Goal: Task Accomplishment & Management: Manage account settings

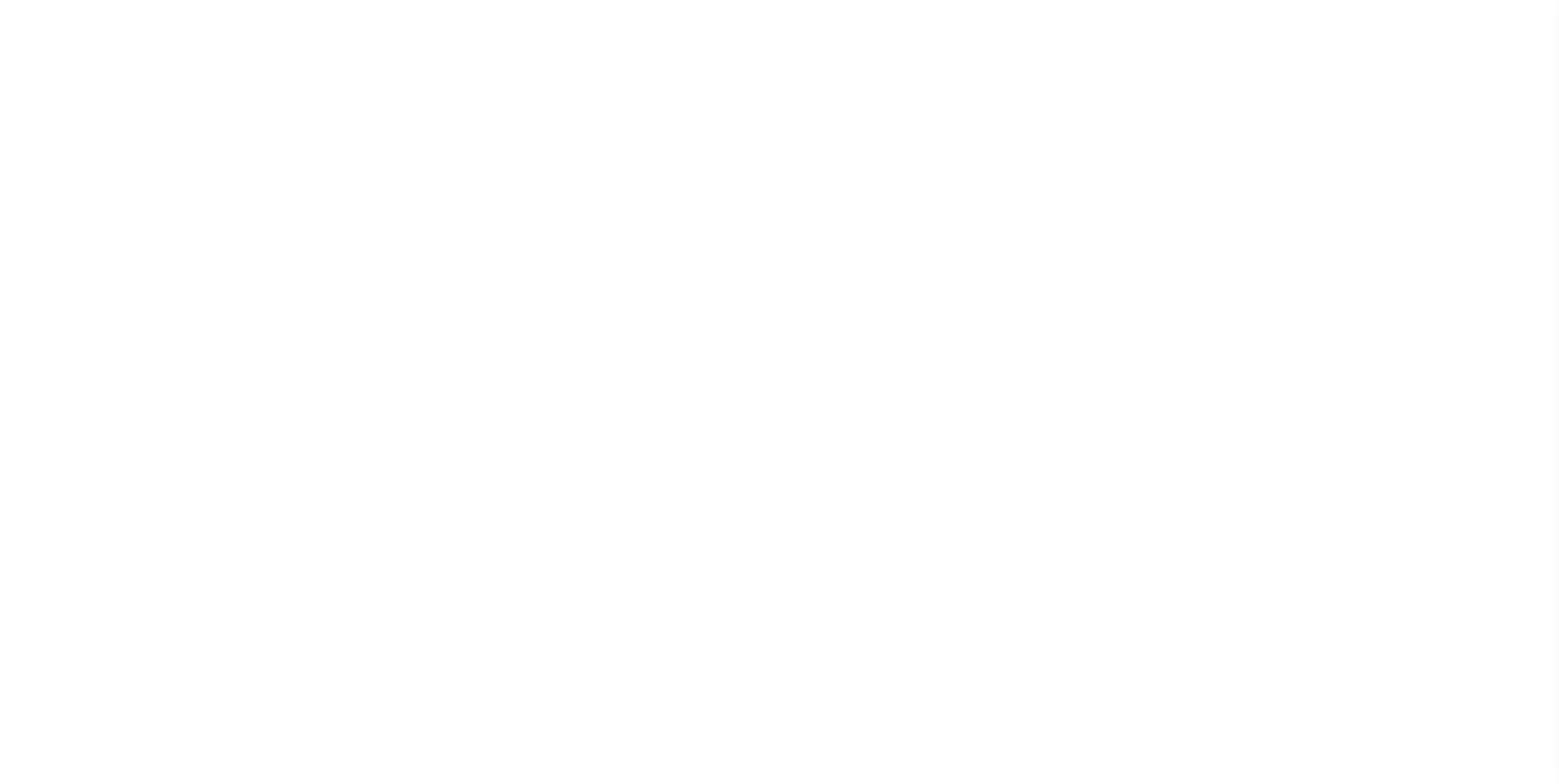
scroll to position [16, 0]
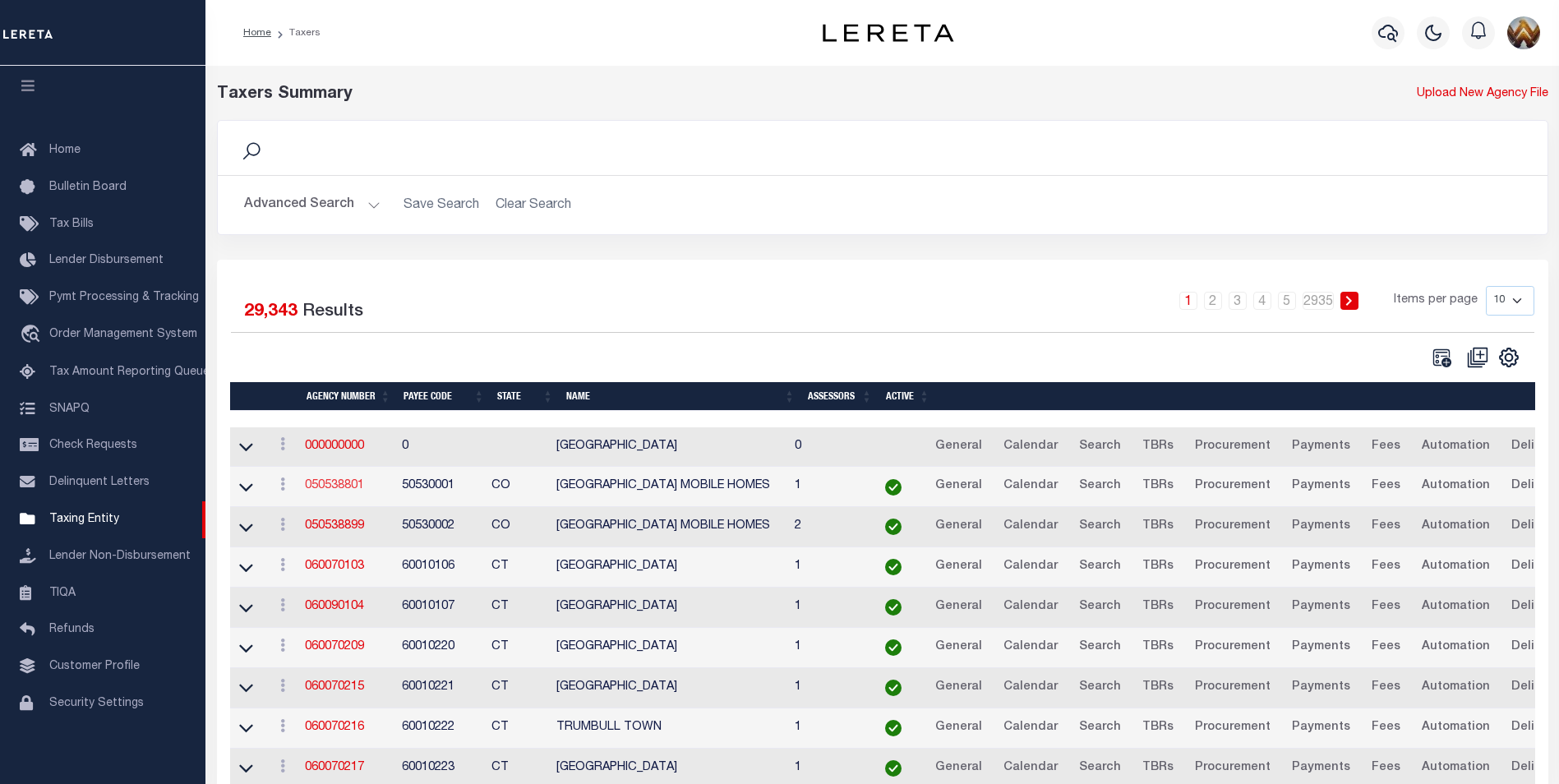
click at [328, 489] on link "050538801" at bounding box center [334, 486] width 59 height 11
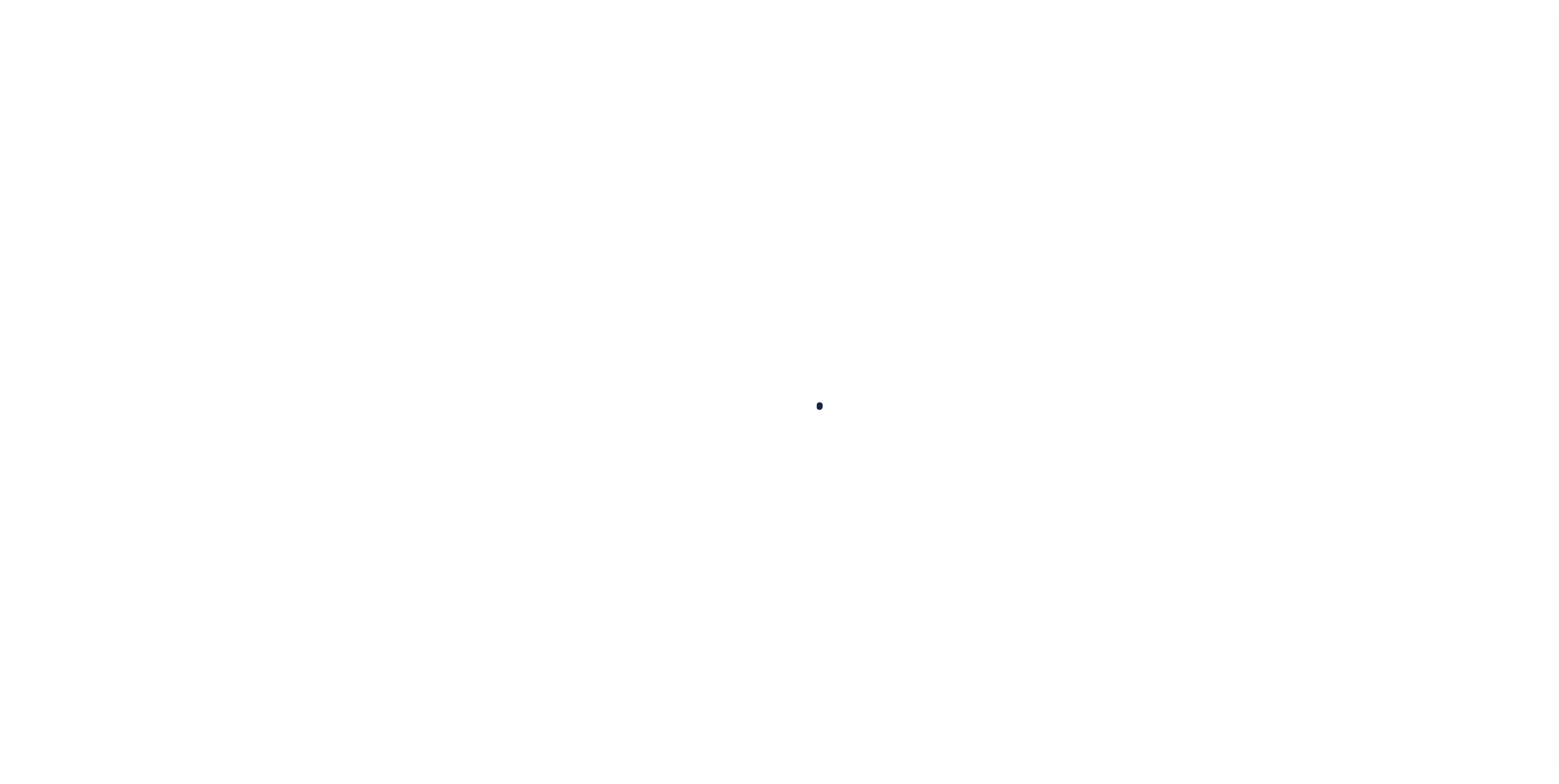
select select
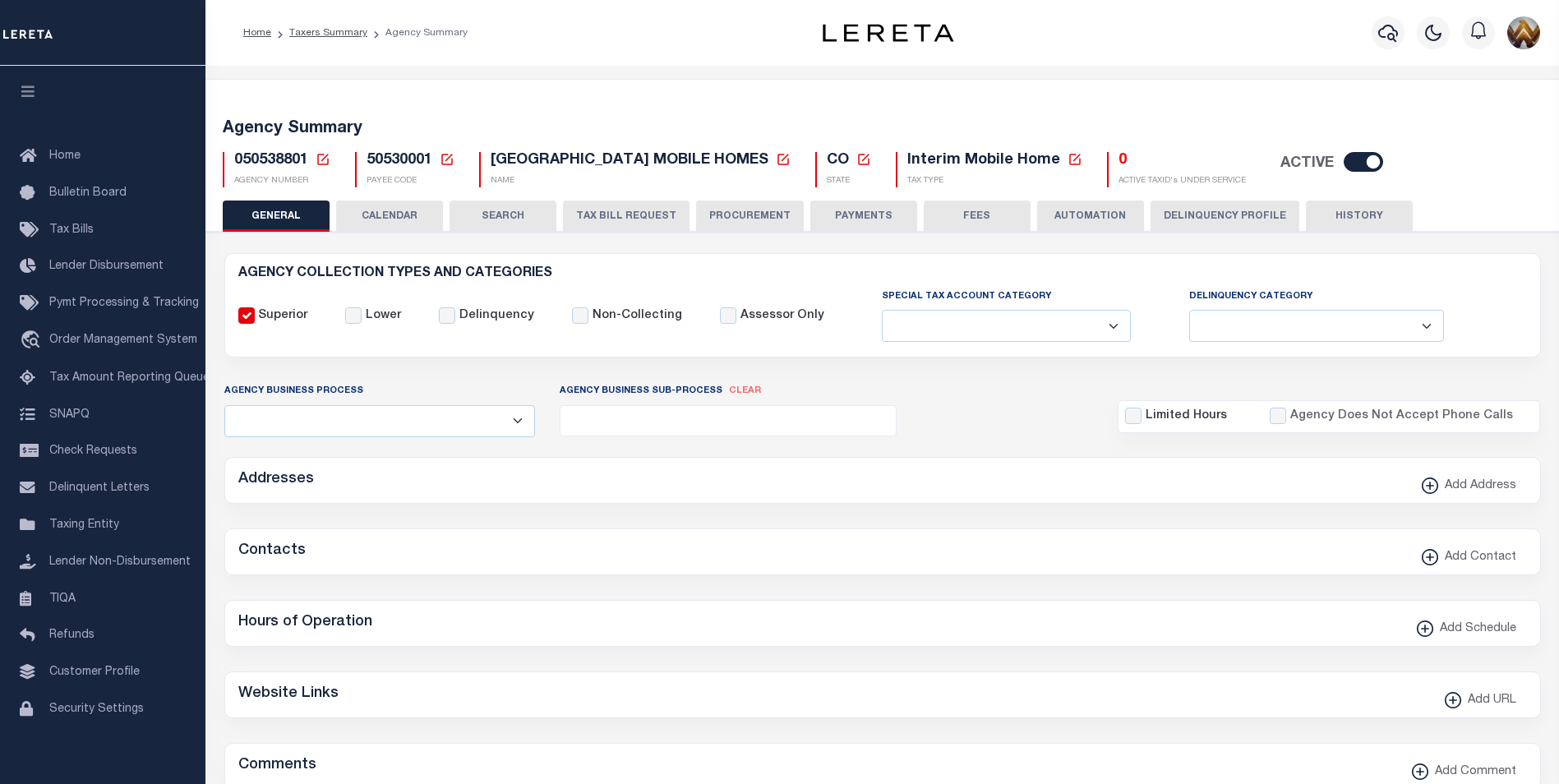
checkbox input "false"
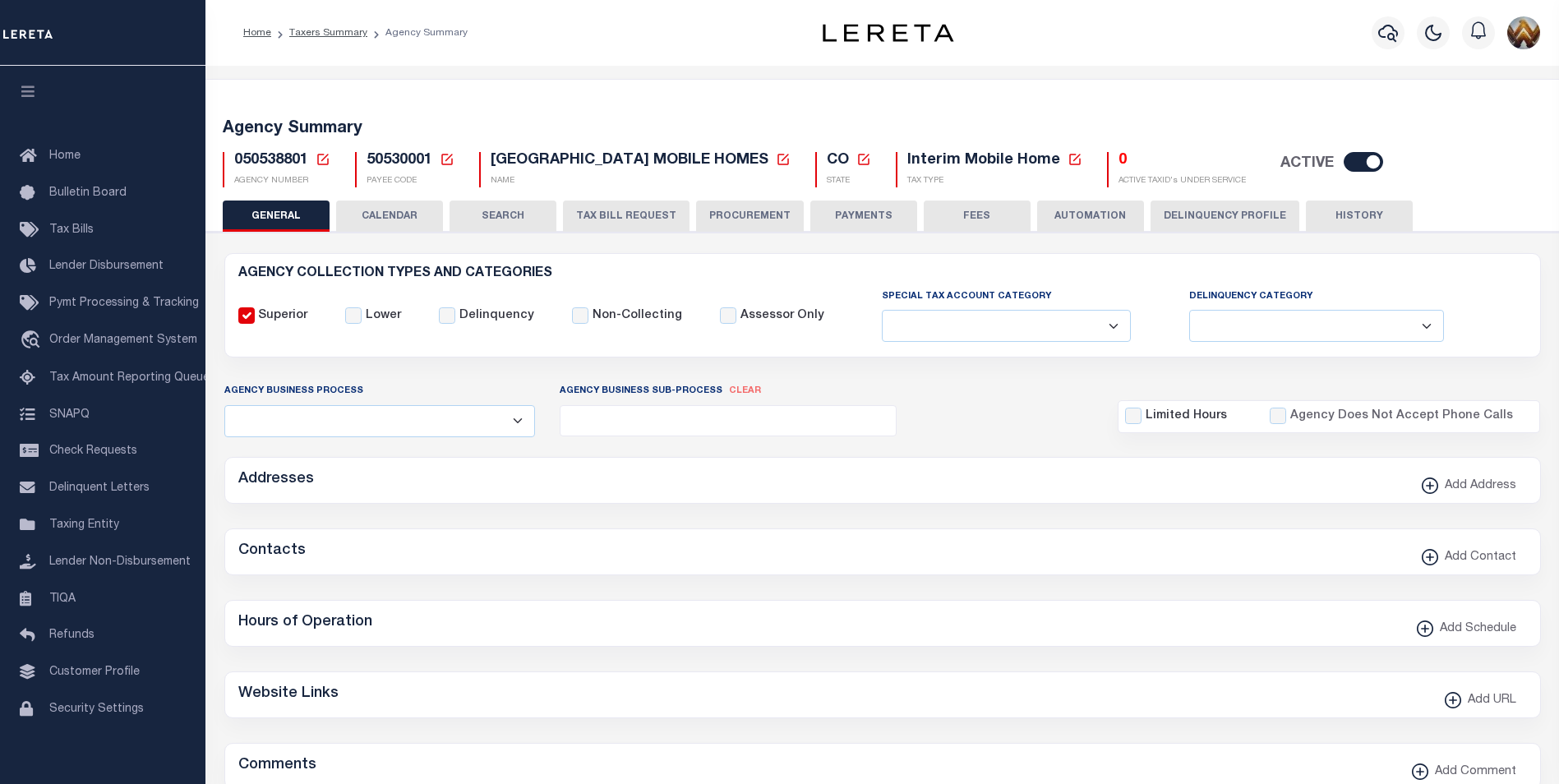
type input "810500000"
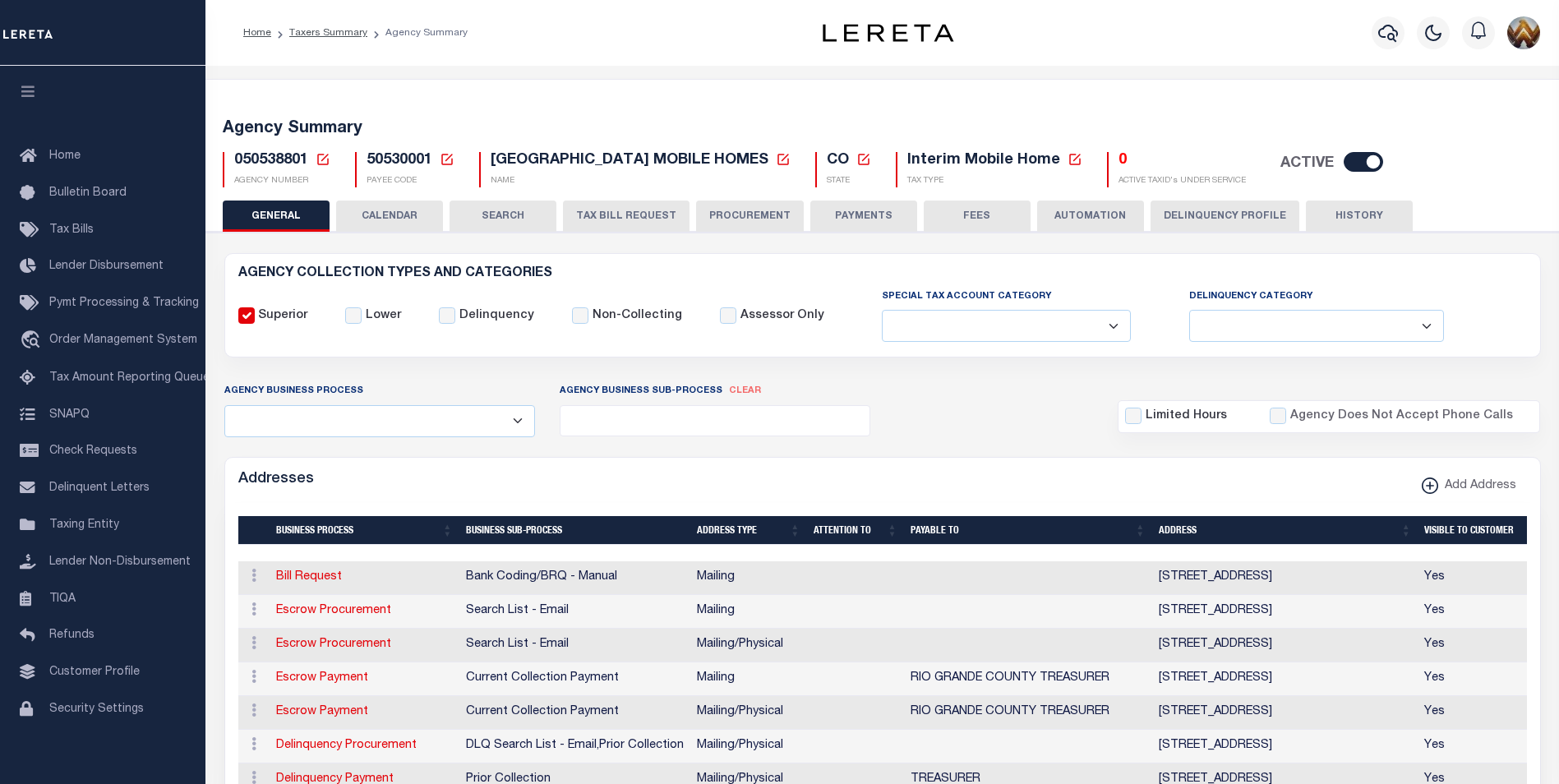
click at [317, 156] on icon at bounding box center [323, 159] width 11 height 11
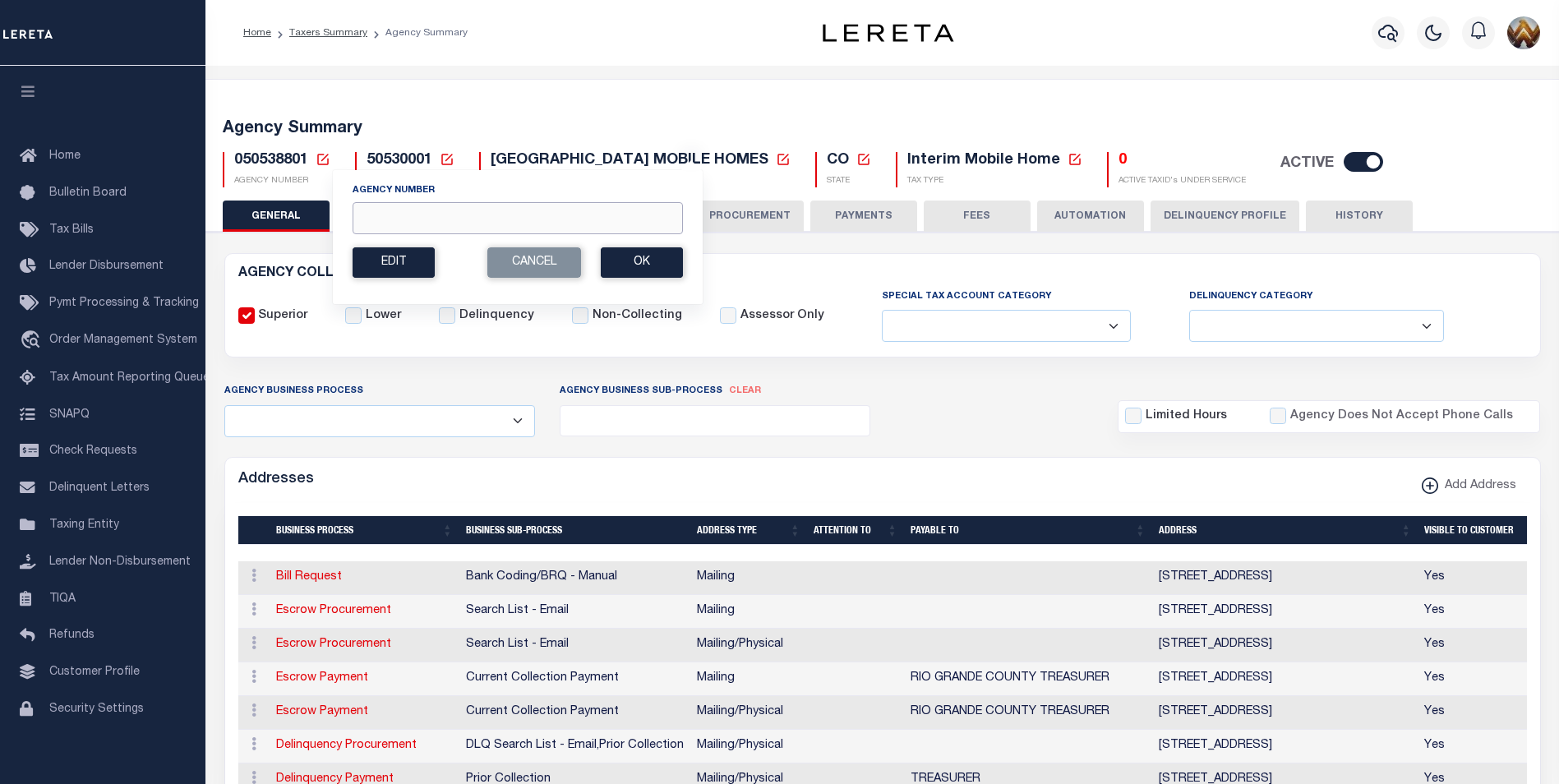
click at [416, 208] on input "Agency Number" at bounding box center [518, 218] width 330 height 32
paste input "130200000"
type input "130200000"
click at [622, 268] on button "Ok" at bounding box center [642, 262] width 82 height 30
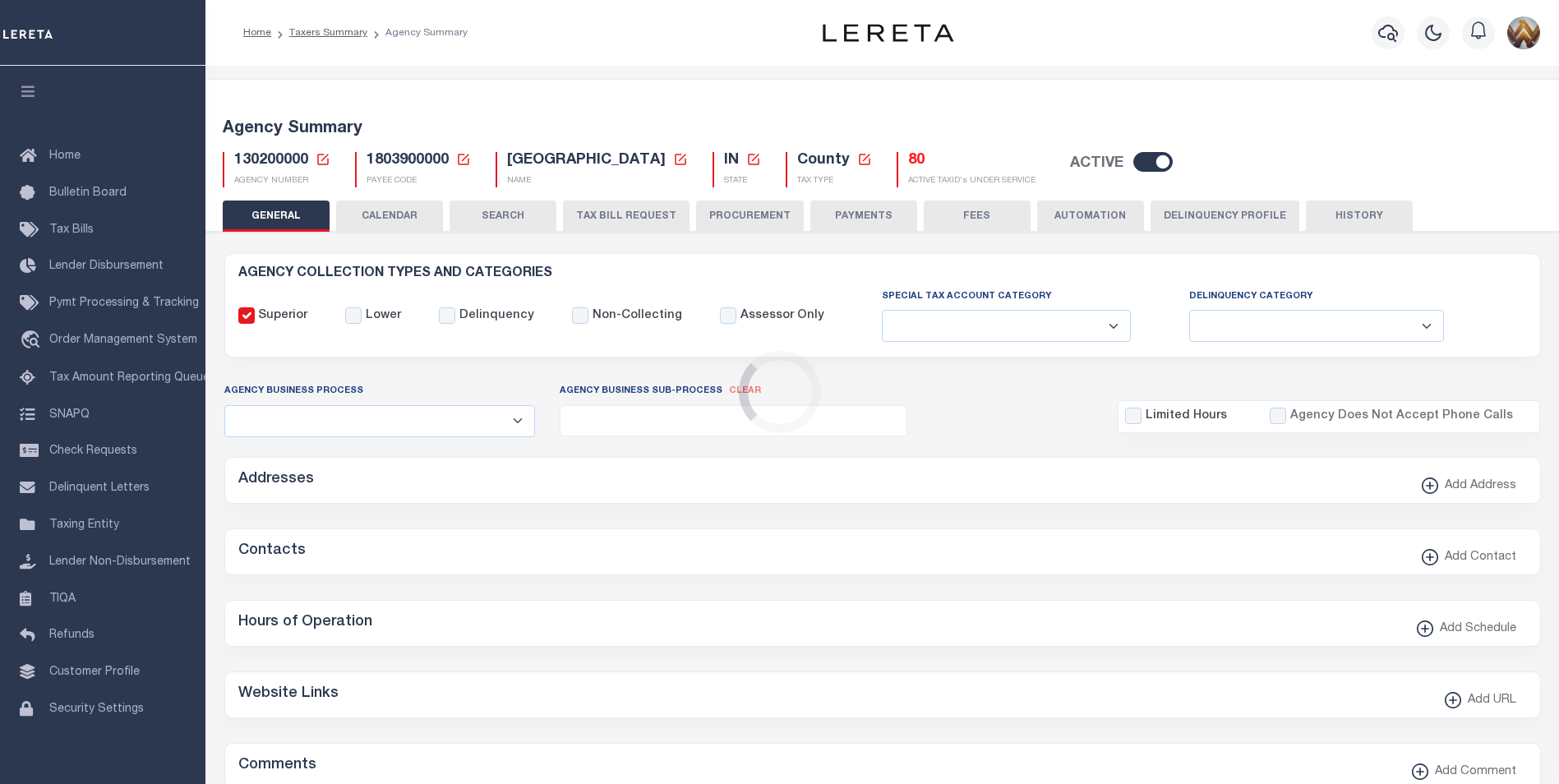
select select
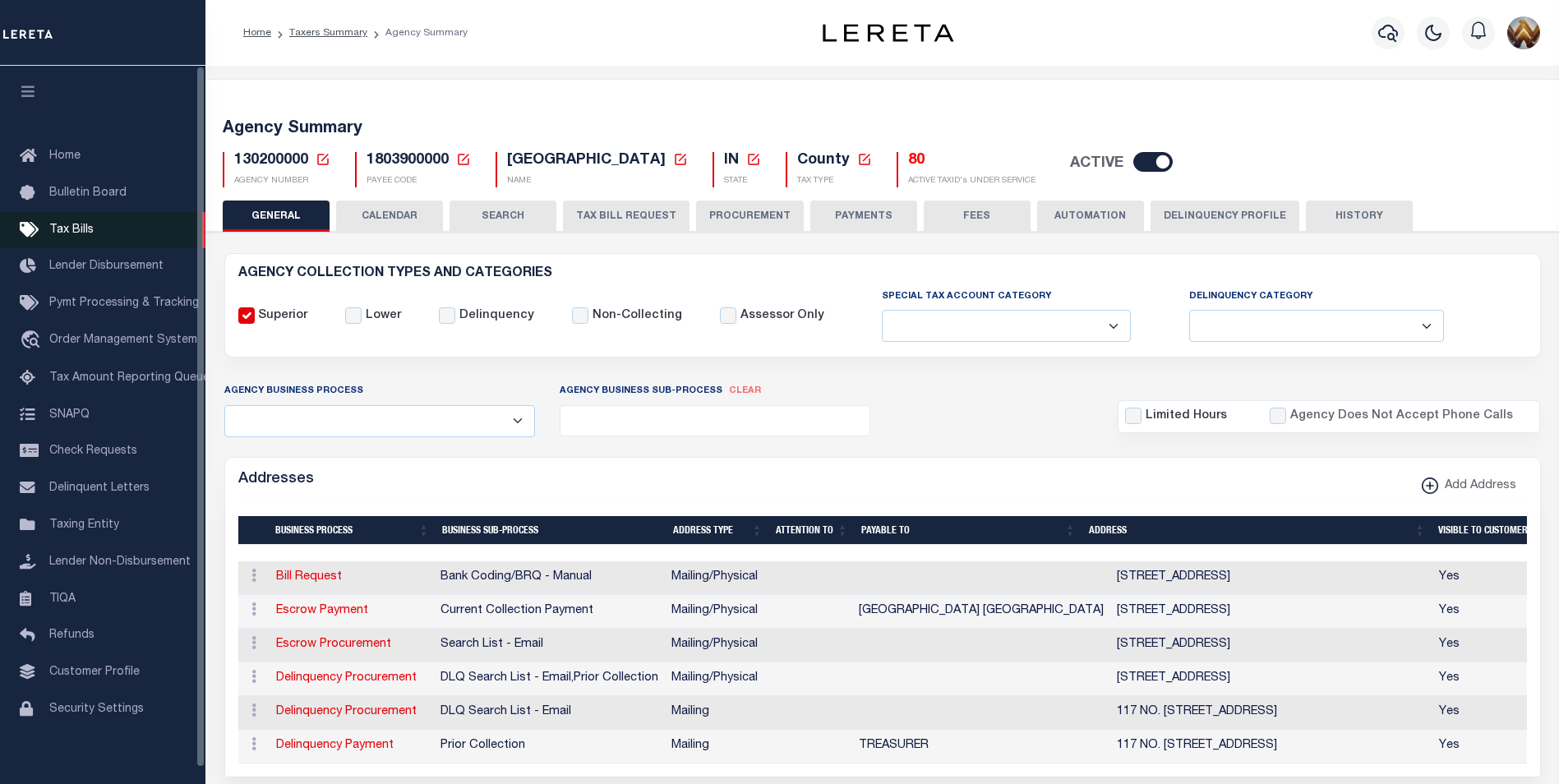
click at [84, 232] on span "Tax Bills" at bounding box center [71, 230] width 44 height 11
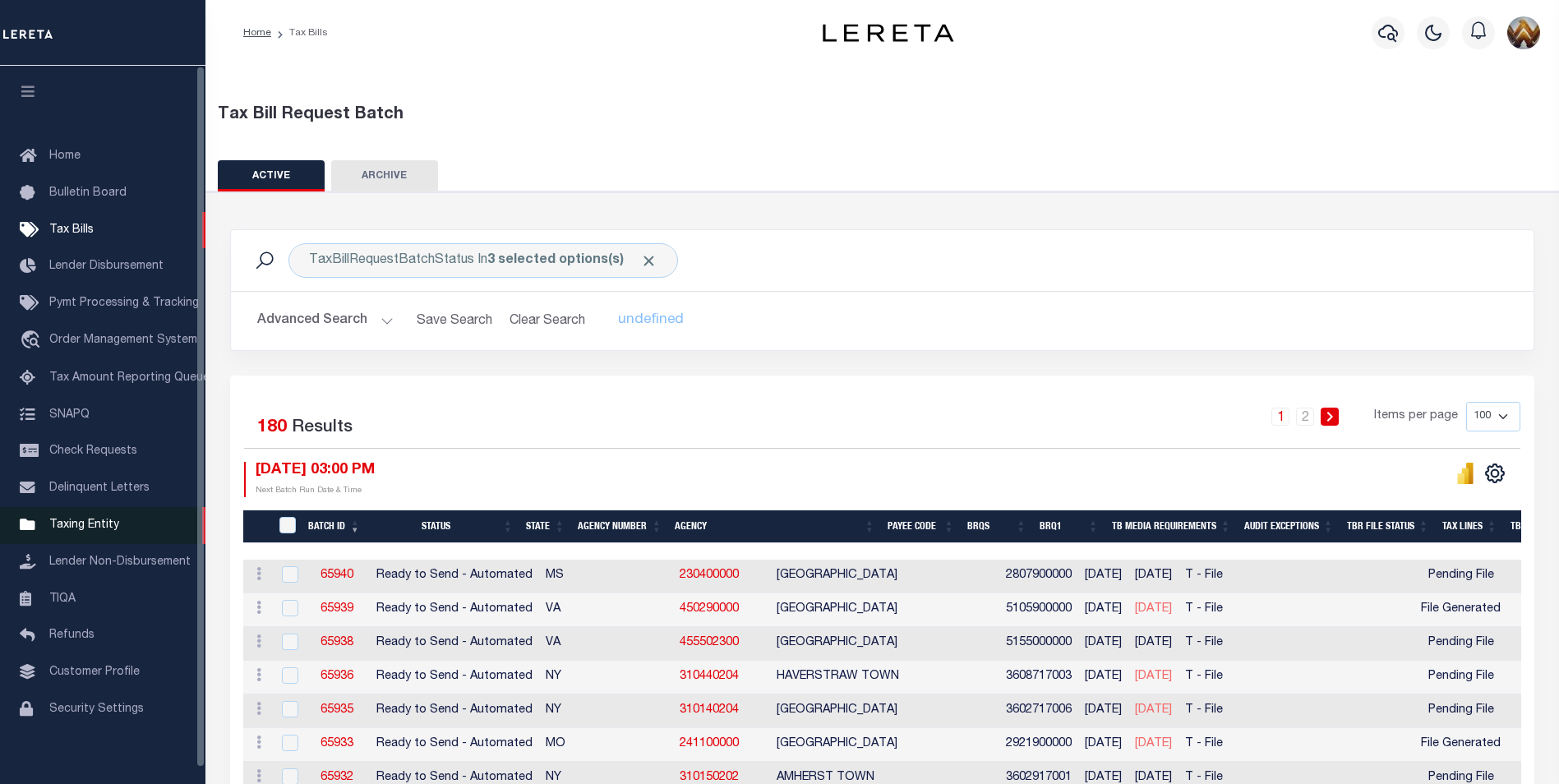
click at [62, 525] on link "Taxing Entity" at bounding box center [103, 525] width 206 height 37
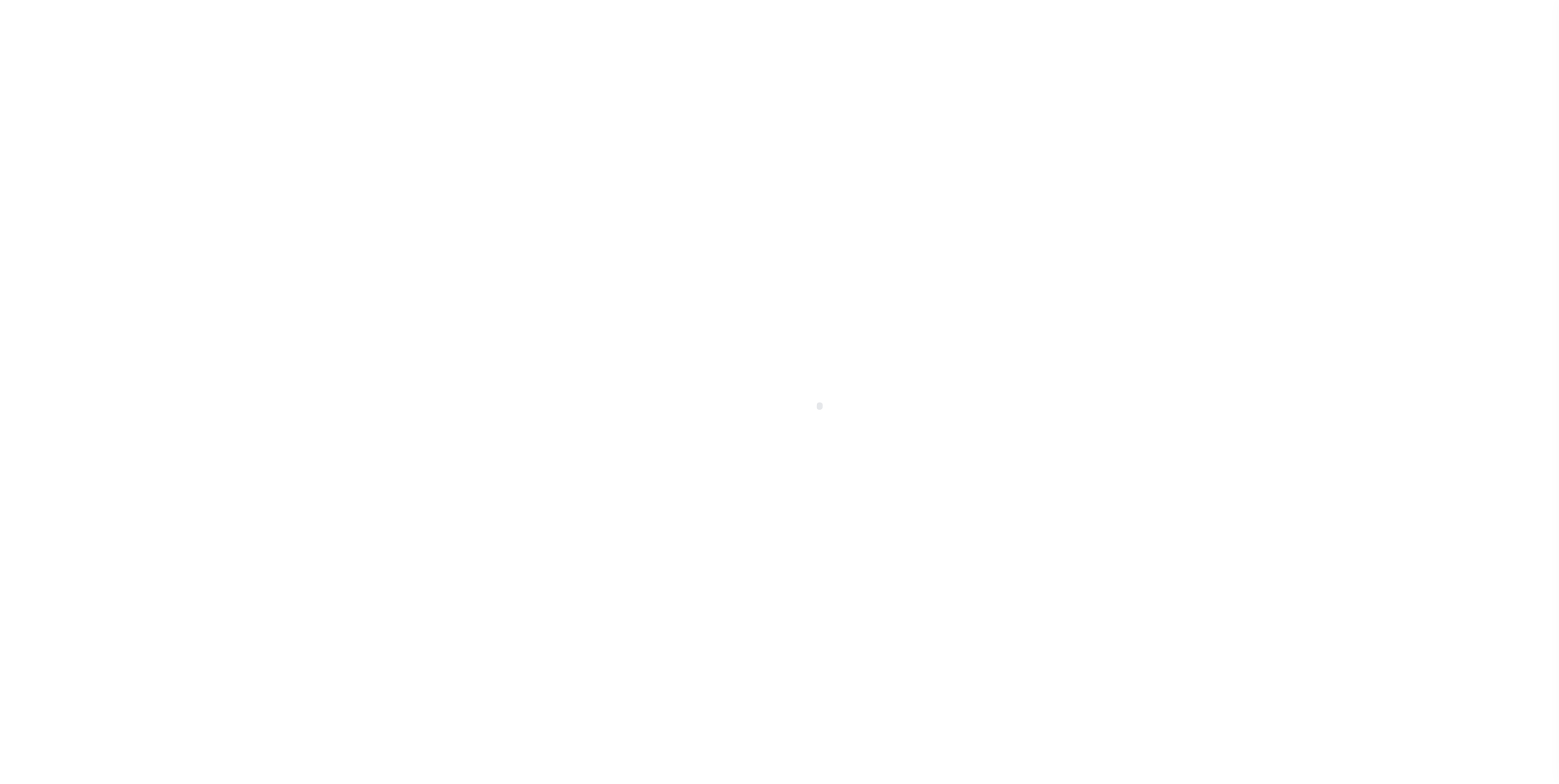
scroll to position [16, 0]
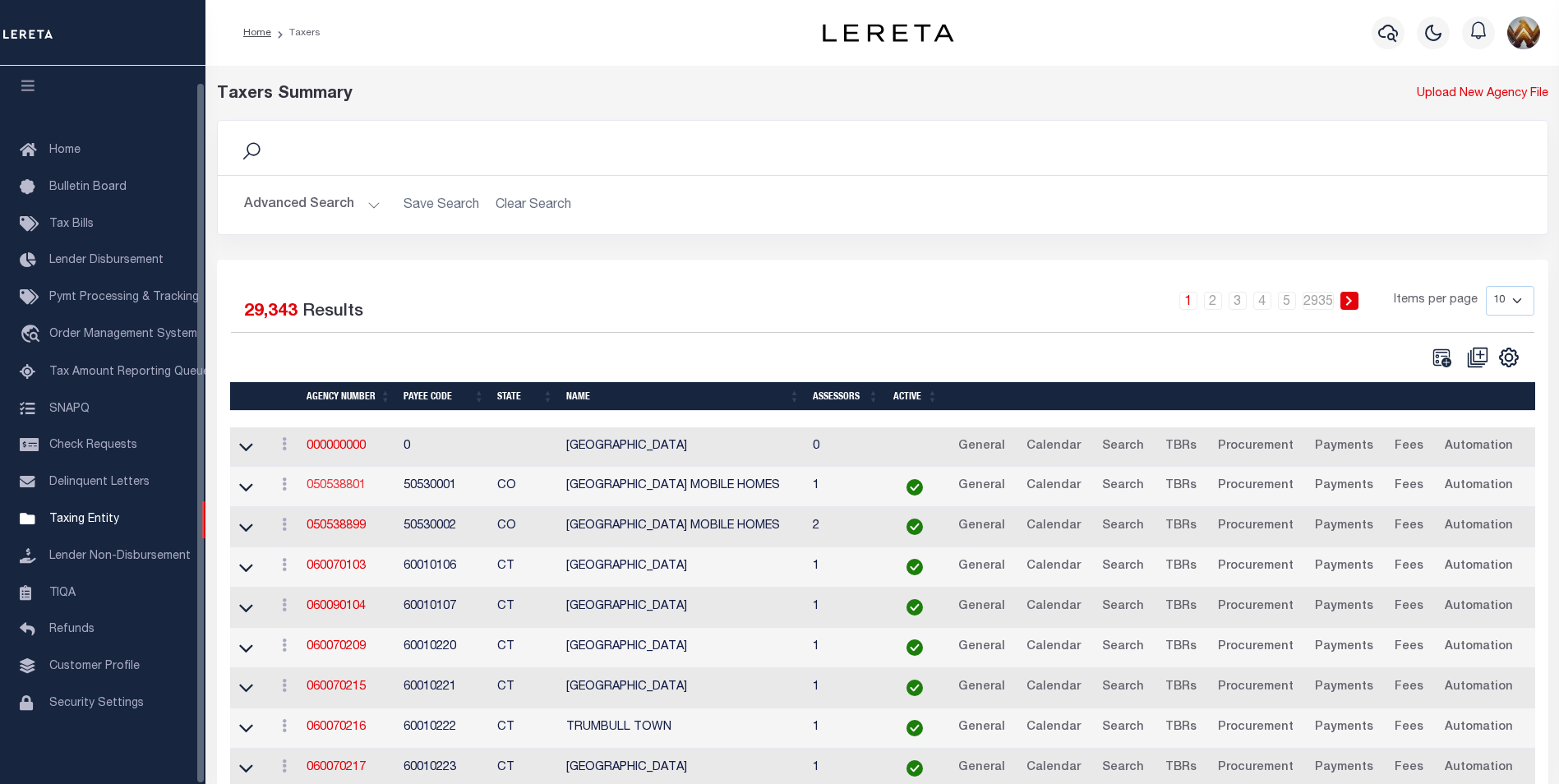
click at [326, 492] on link "050538801" at bounding box center [336, 486] width 59 height 11
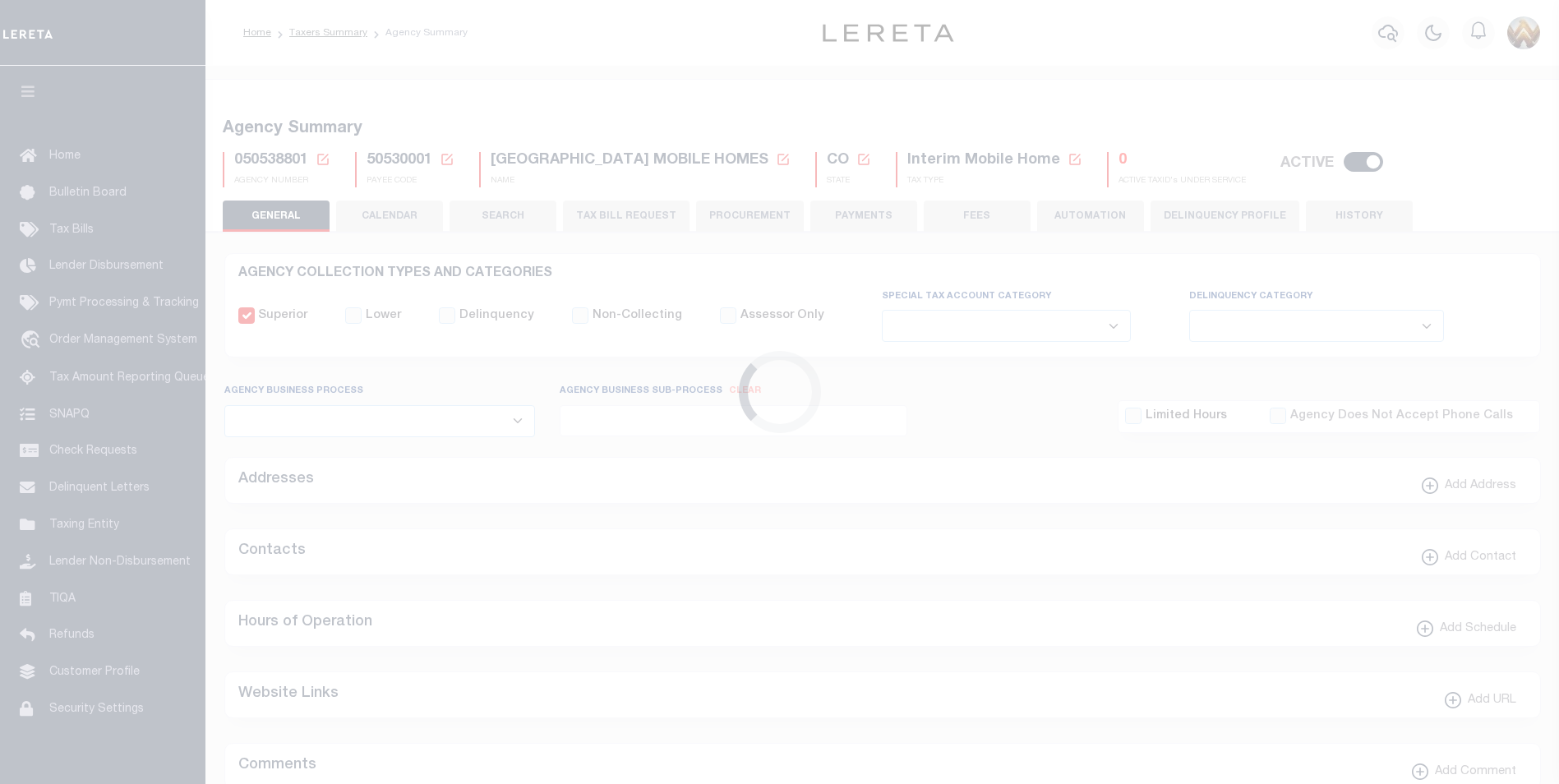
select select
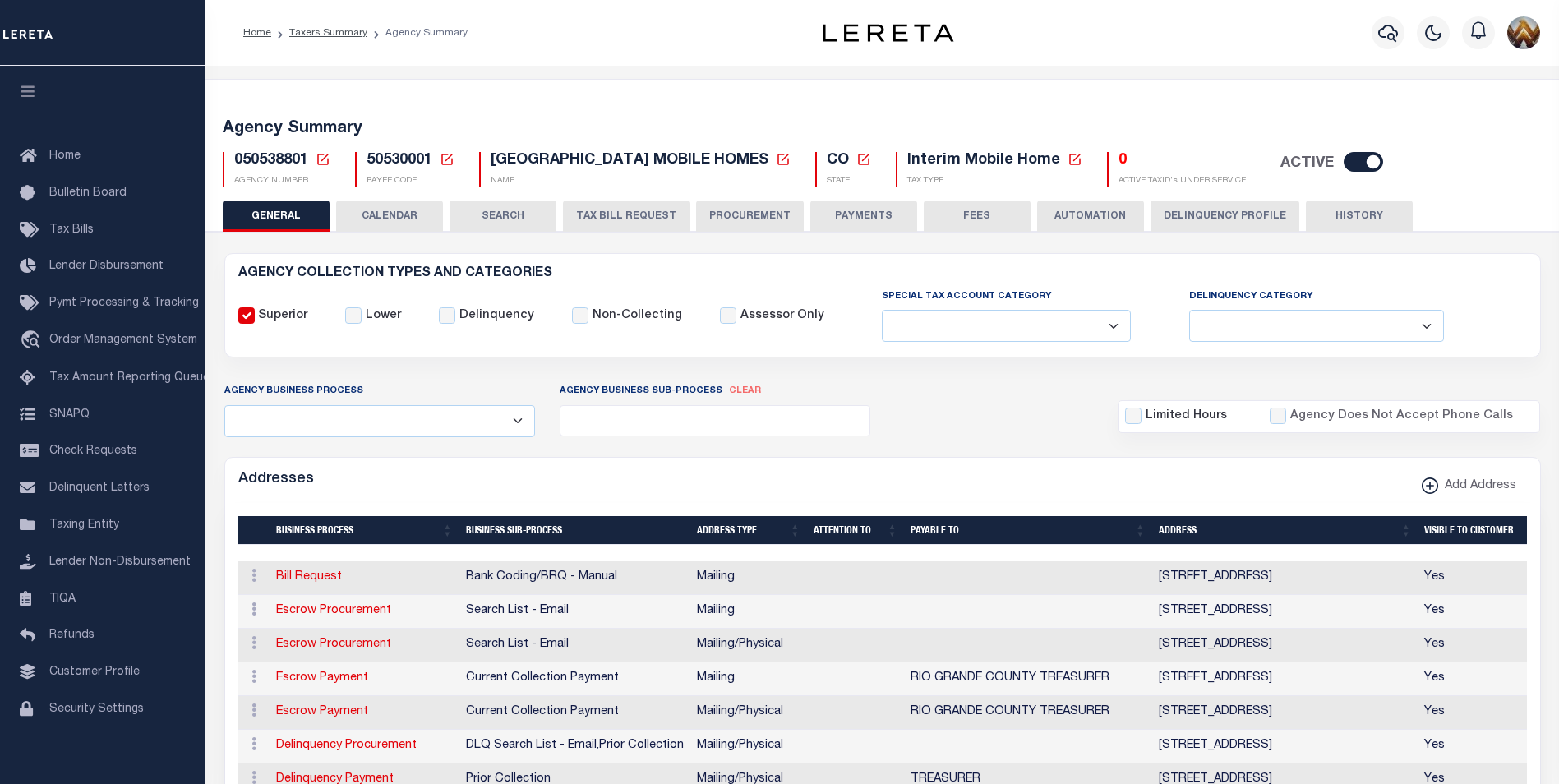
click at [320, 159] on icon at bounding box center [323, 159] width 15 height 15
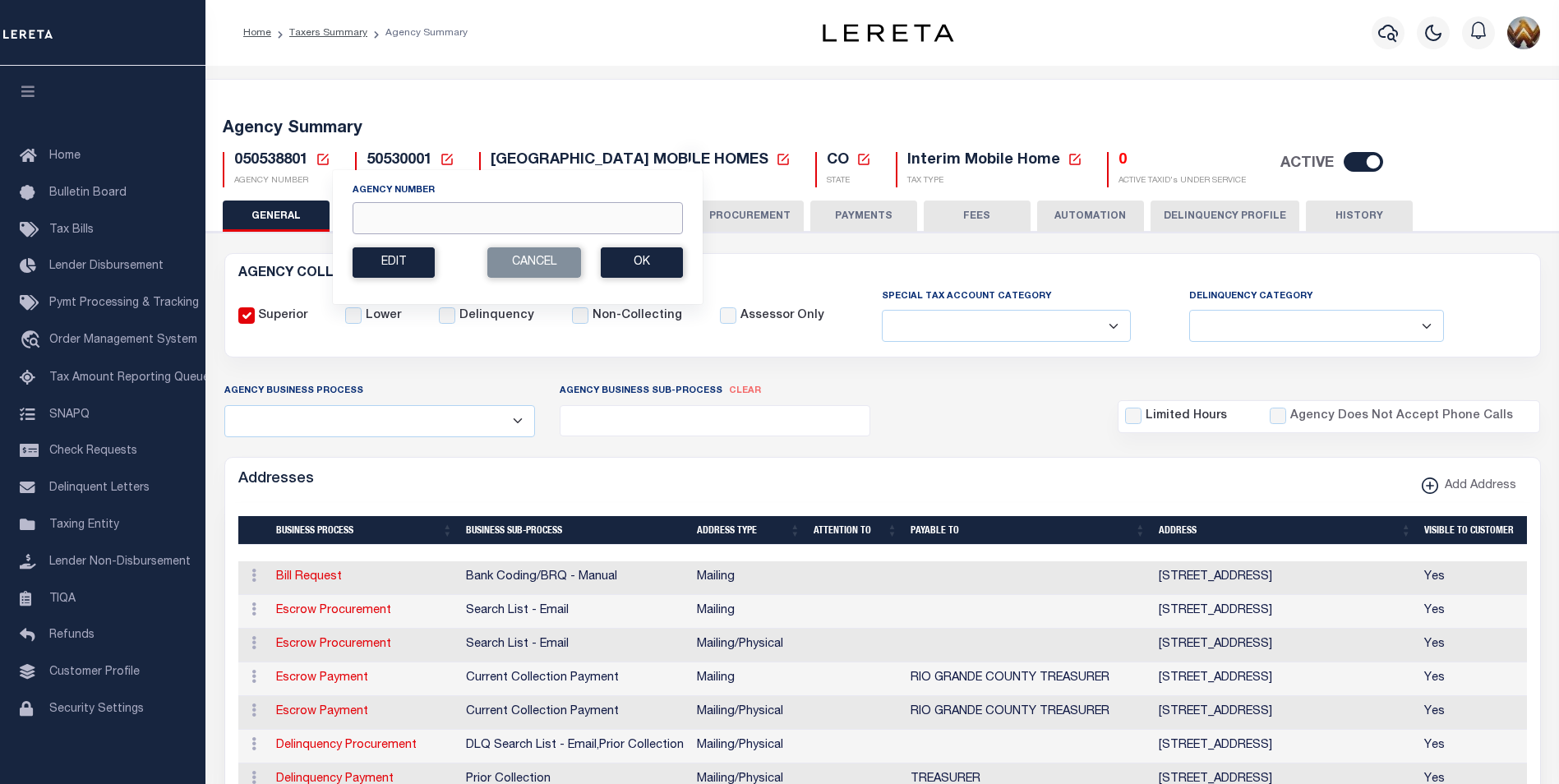
click at [392, 224] on input "Agency Number" at bounding box center [518, 218] width 330 height 32
paste input "210700208"
type input "210700208"
click at [657, 262] on button "Ok" at bounding box center [642, 262] width 82 height 30
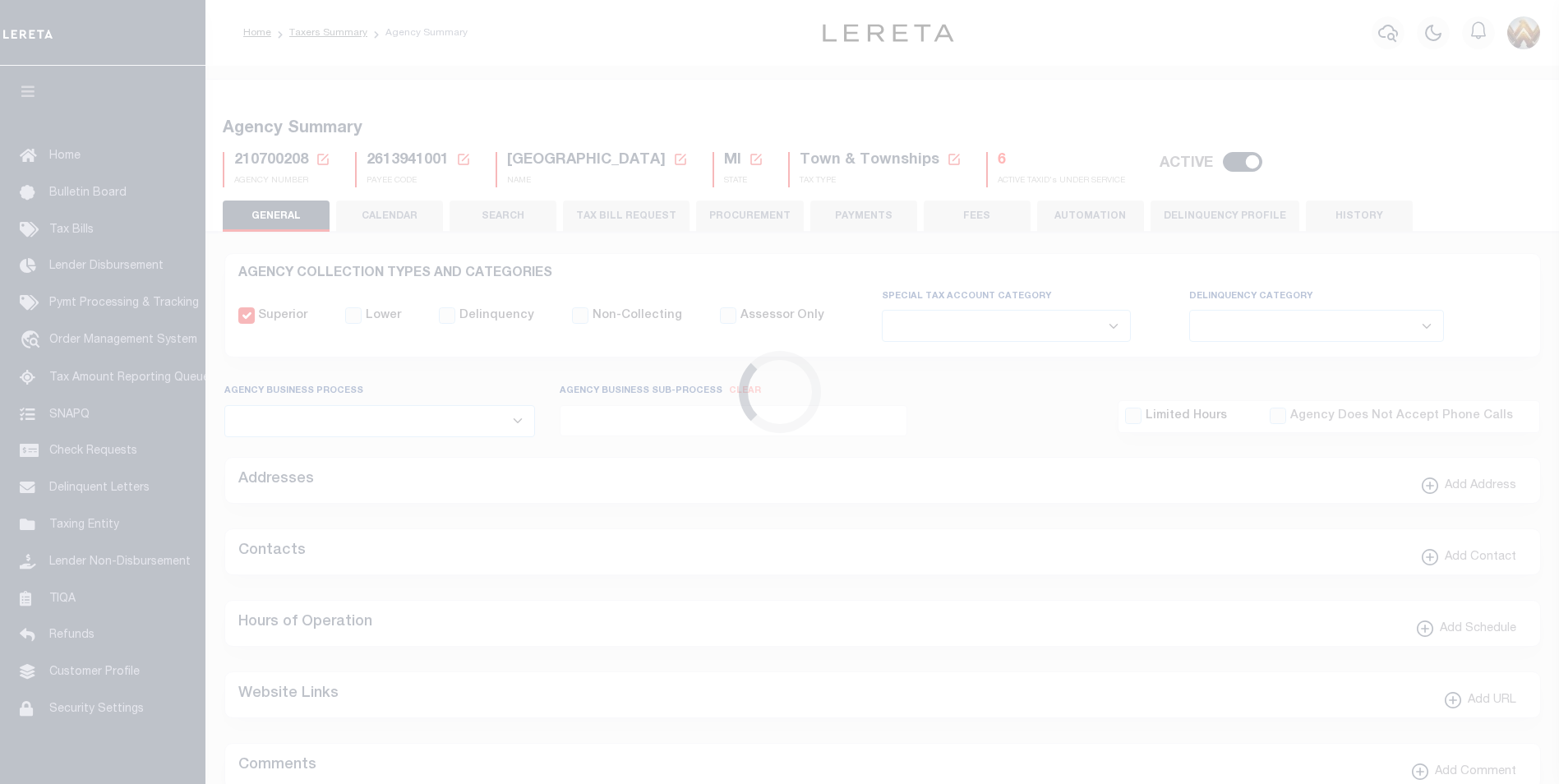
select select
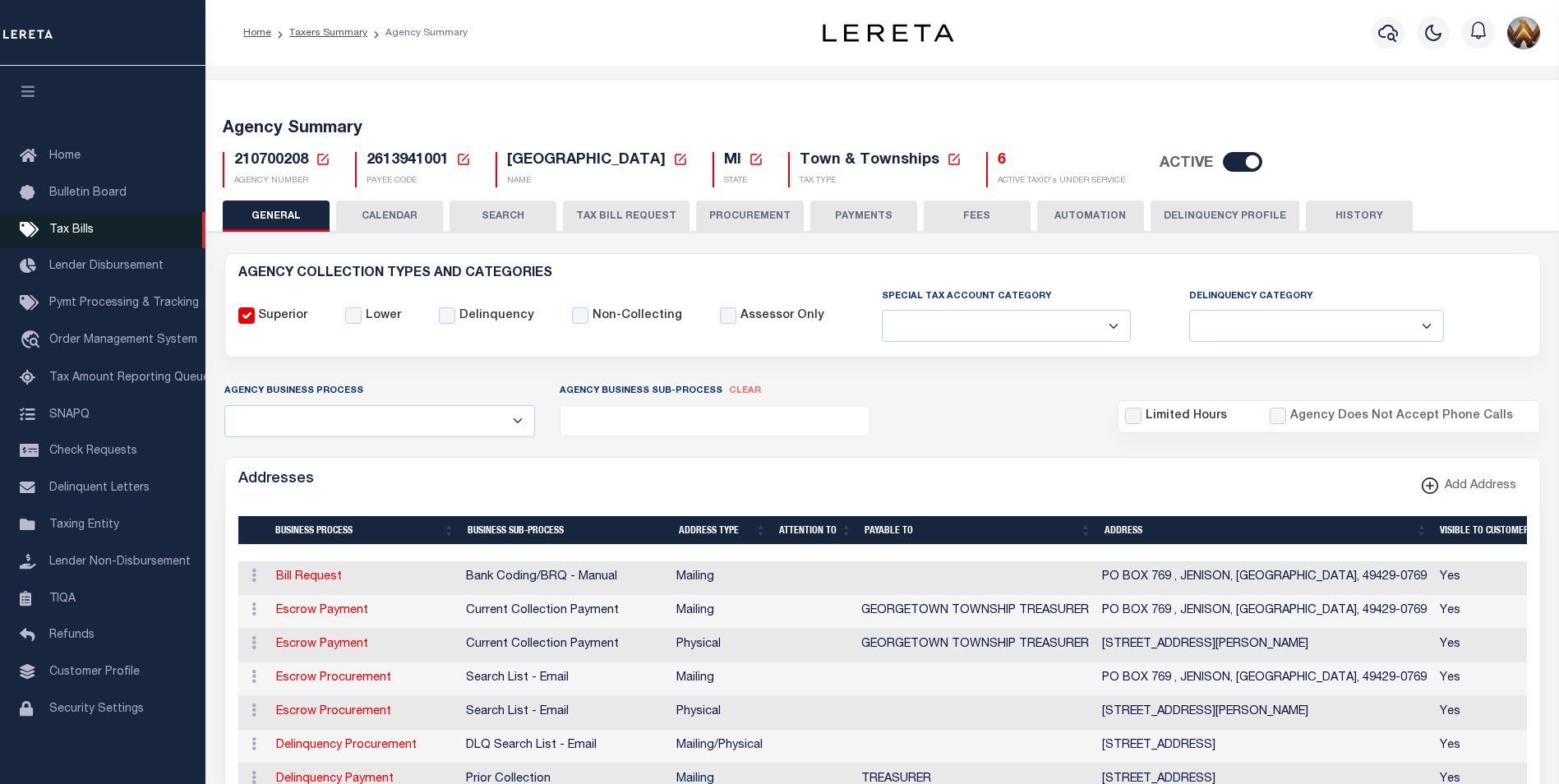
click at [86, 232] on span "Tax Bills" at bounding box center [71, 230] width 44 height 11
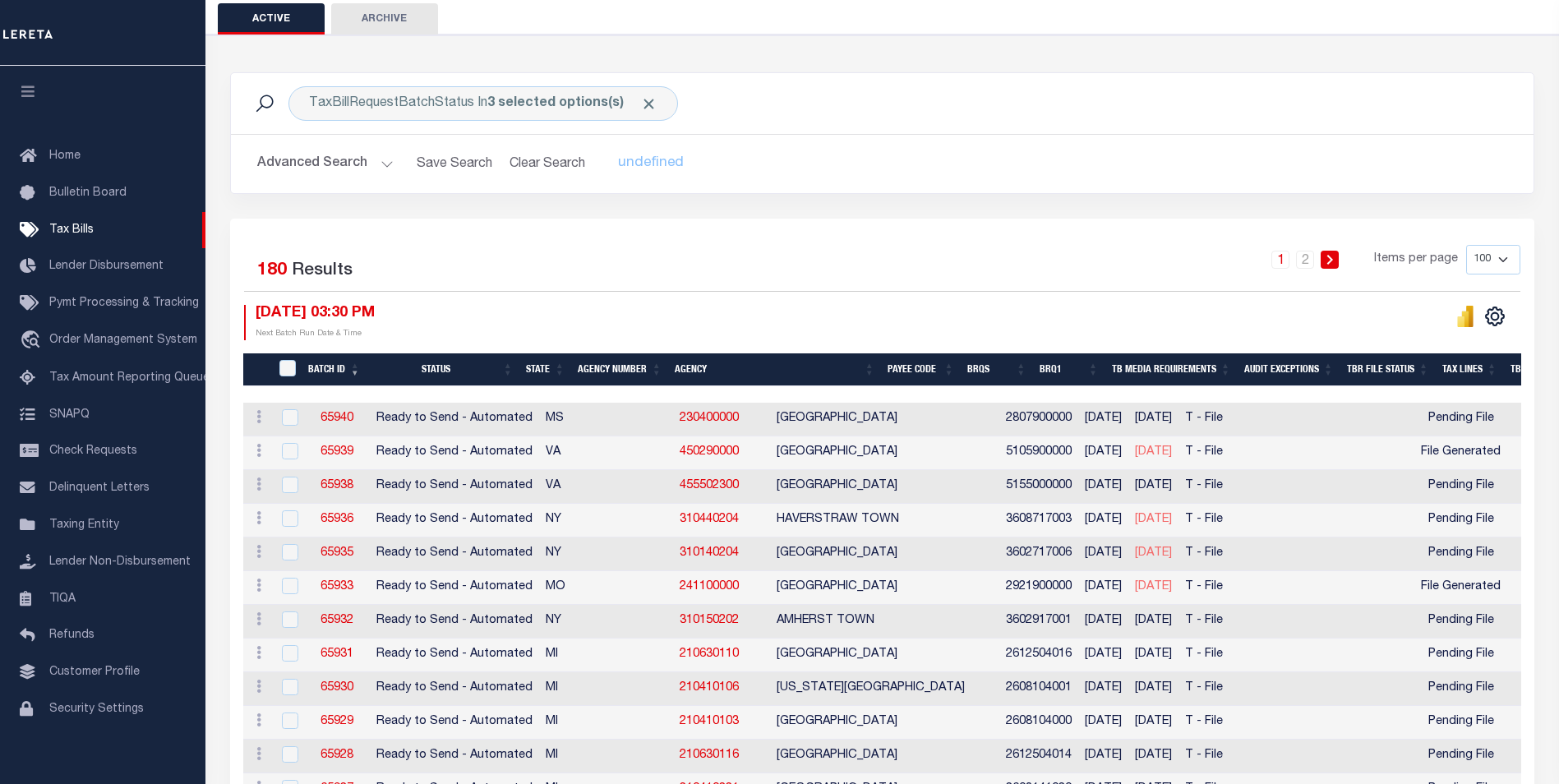
scroll to position [164, 0]
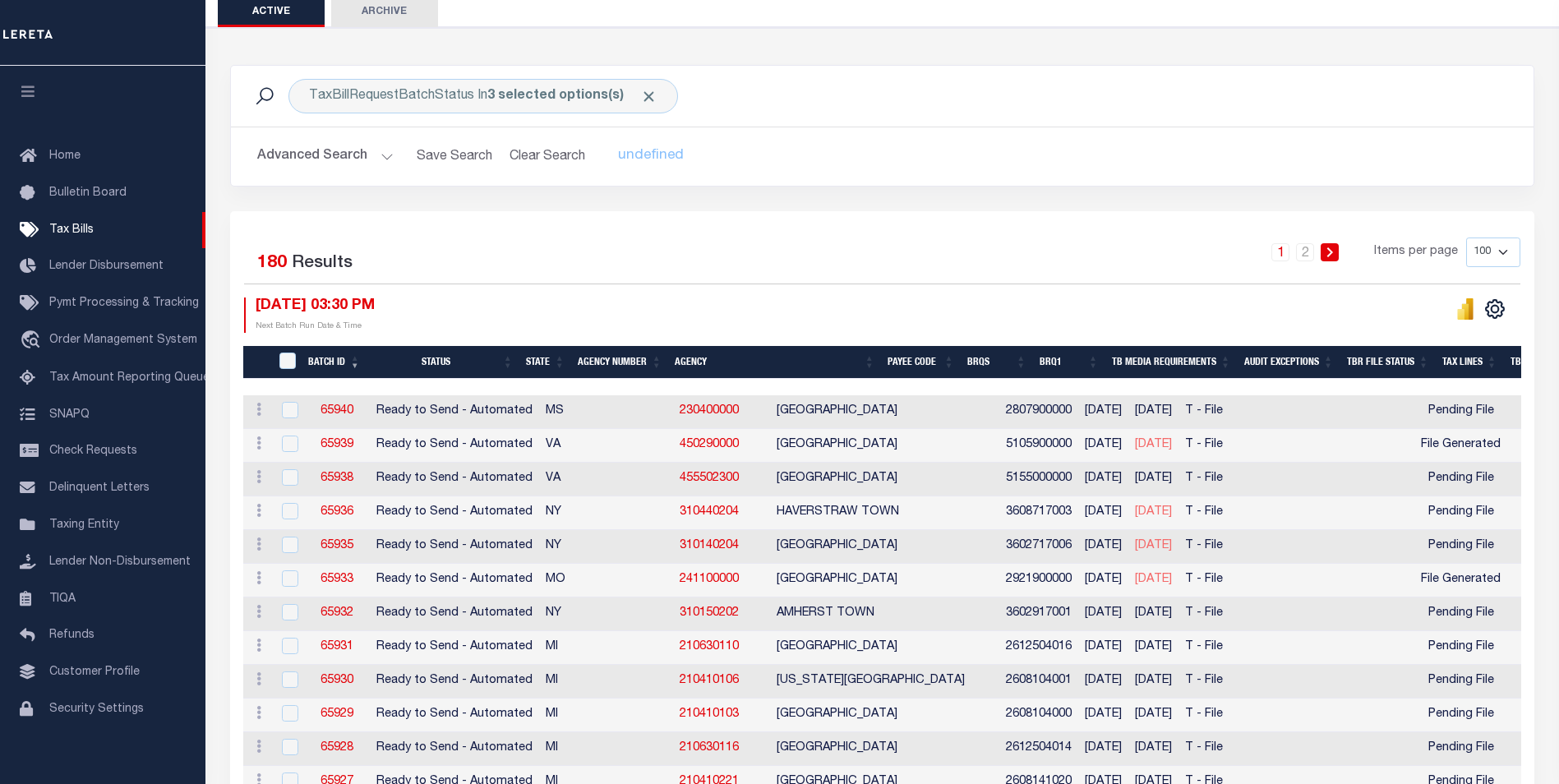
click at [620, 362] on th "Agency Number" at bounding box center [619, 363] width 97 height 34
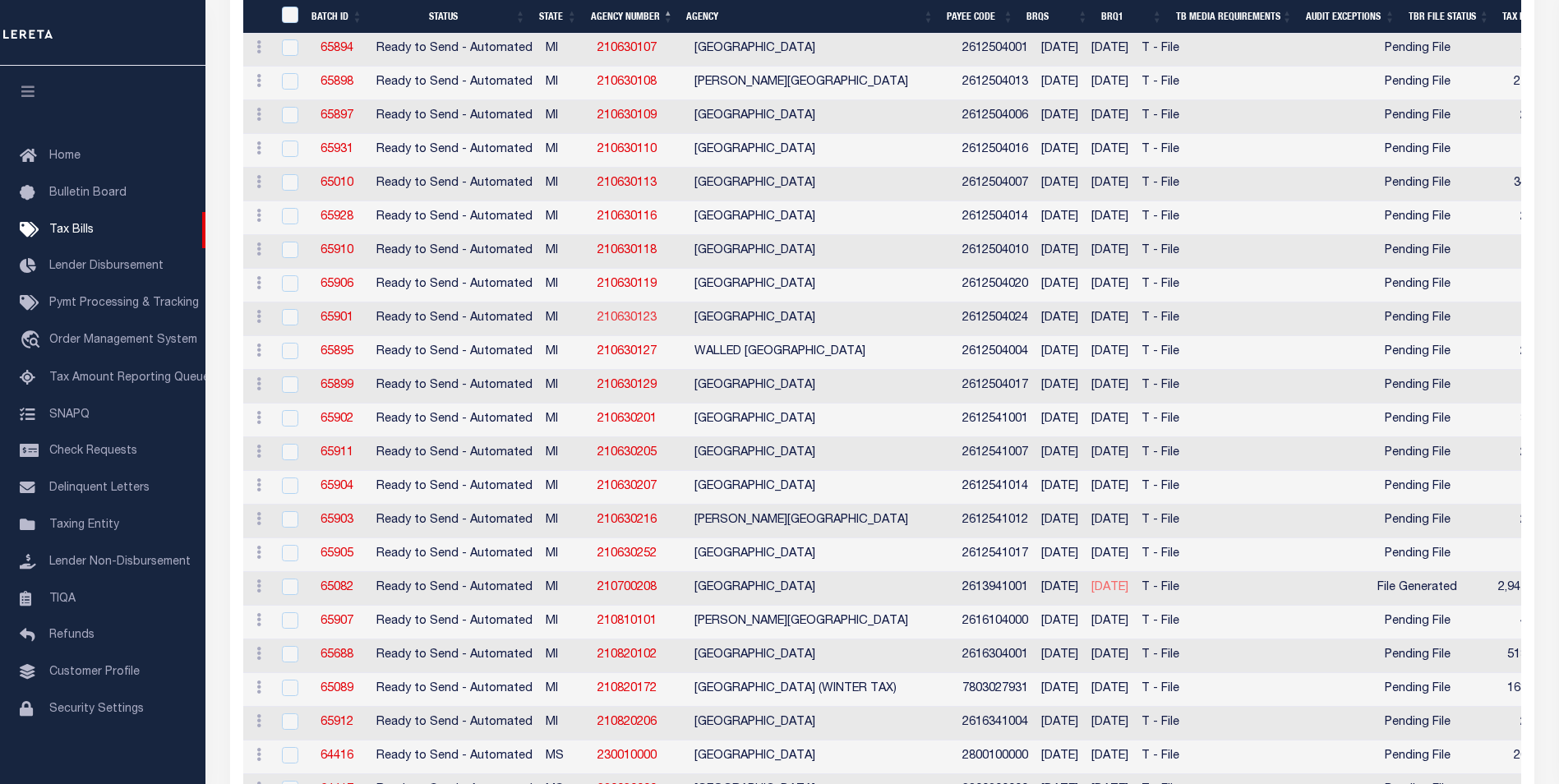
scroll to position [2464, 0]
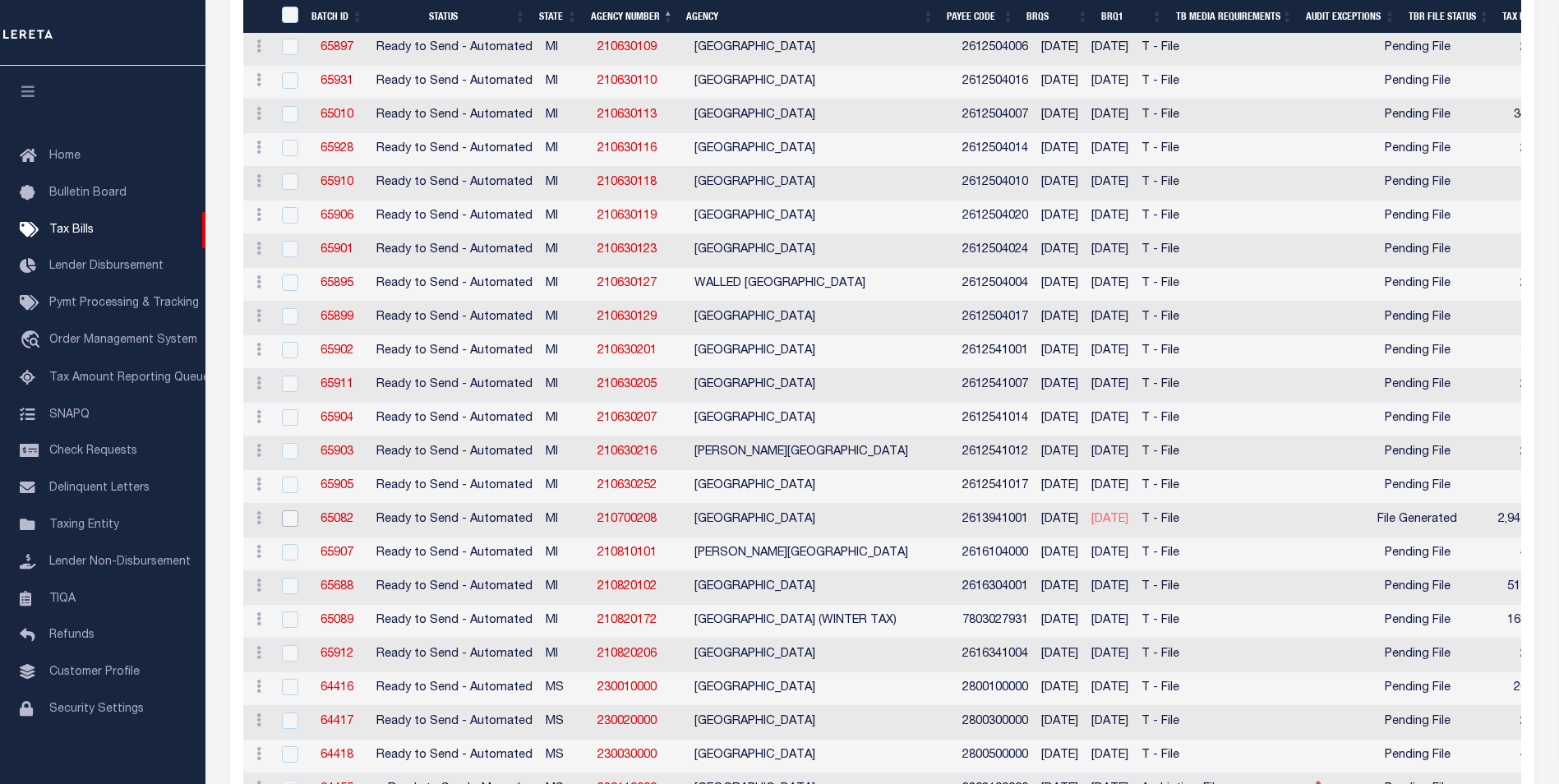
click at [289, 524] on input "checkbox" at bounding box center [290, 518] width 16 height 16
checkbox input "true"
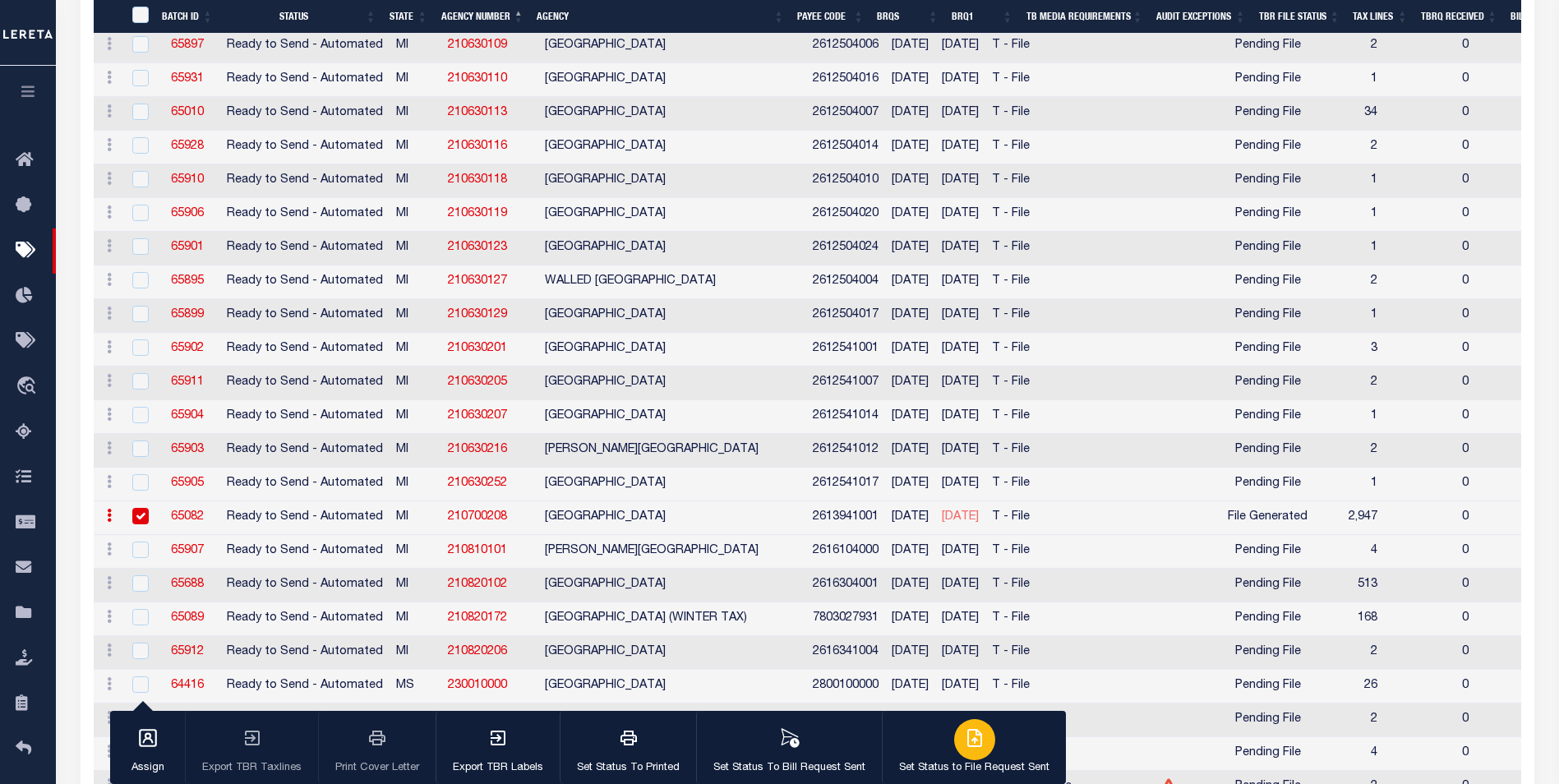
click at [947, 762] on p "Set Status to File Request Sent" at bounding box center [974, 767] width 150 height 16
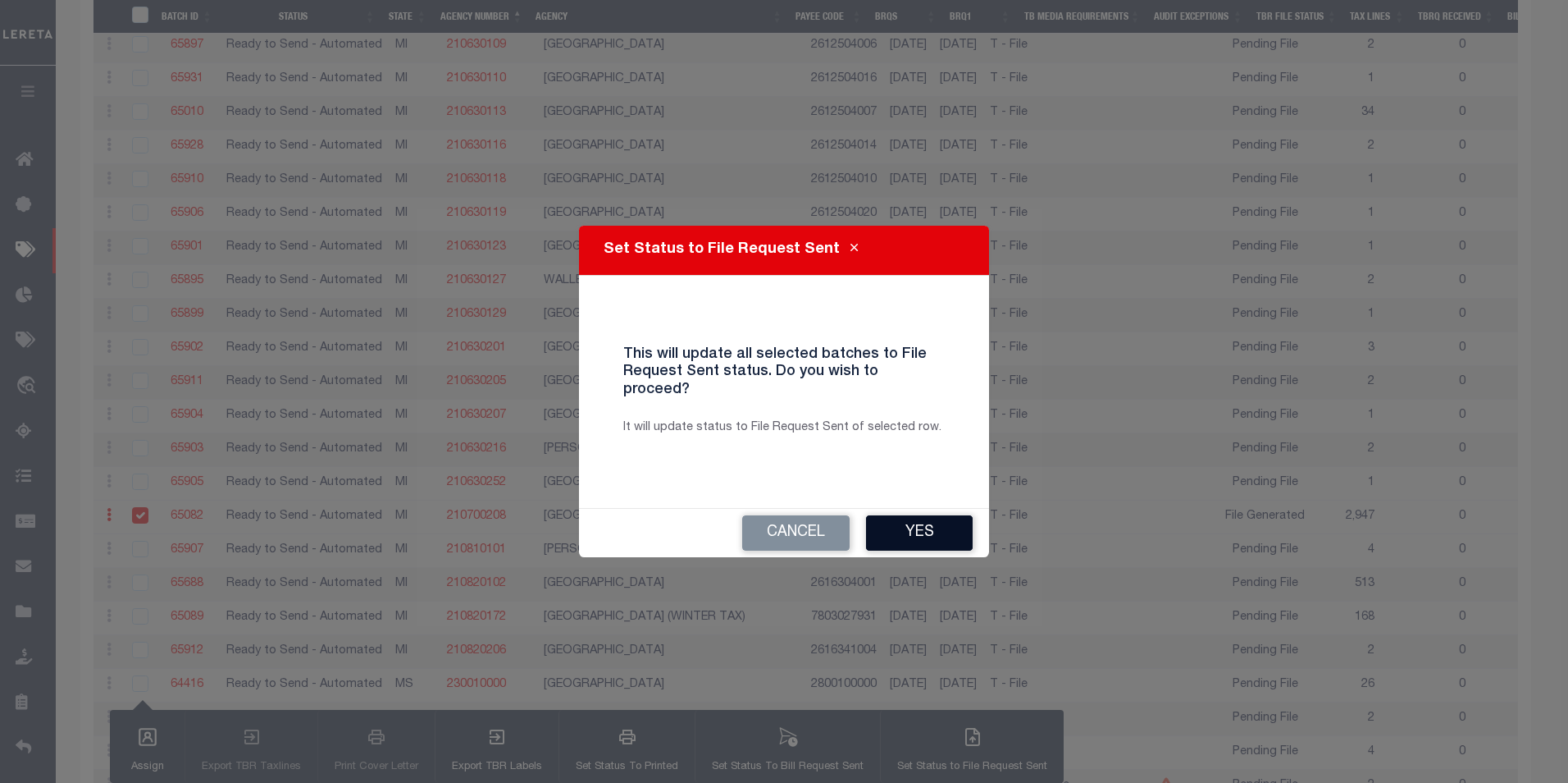
click at [907, 522] on button "Yes" at bounding box center [918, 532] width 106 height 35
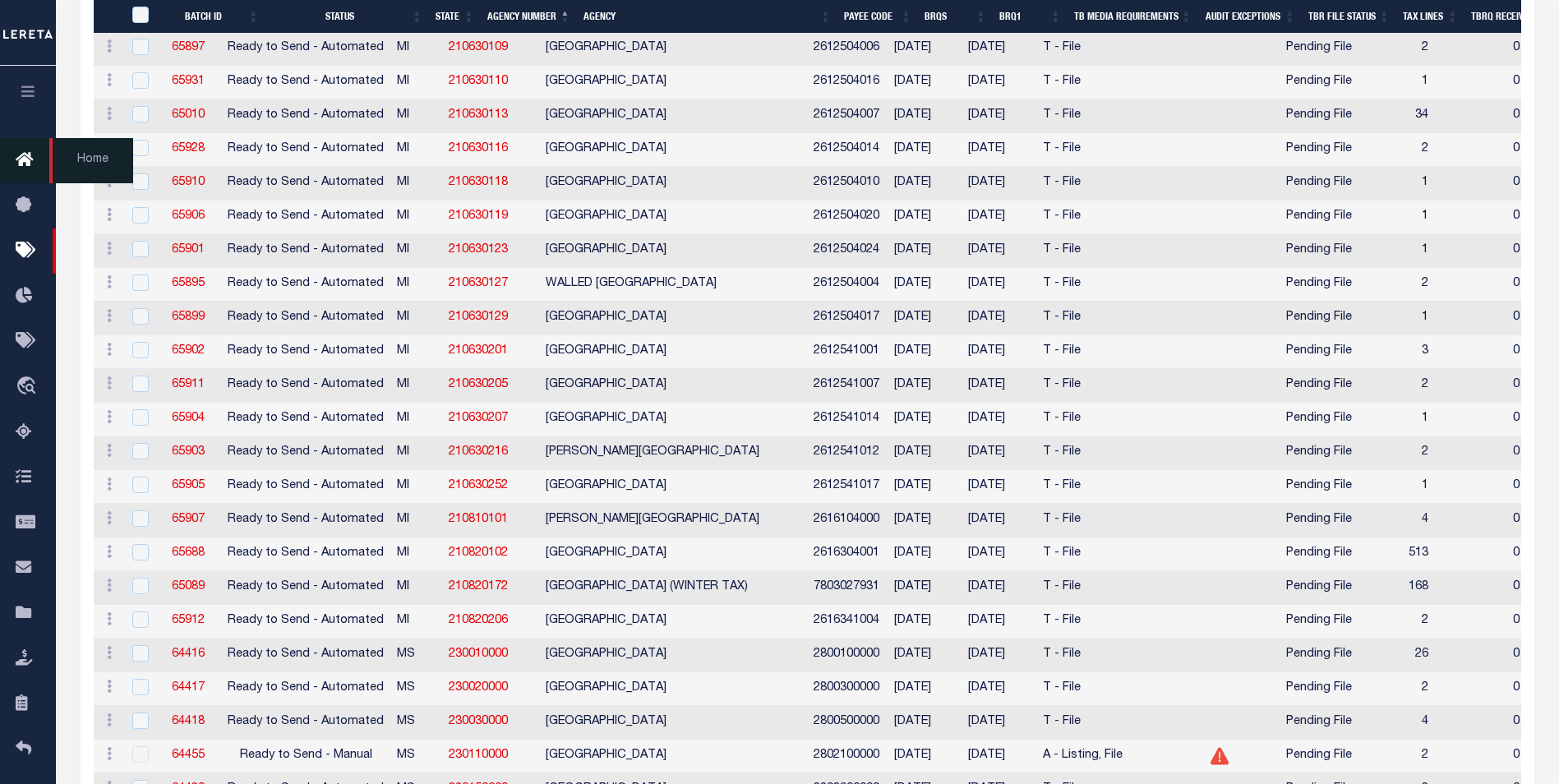
click at [24, 154] on icon at bounding box center [29, 160] width 26 height 21
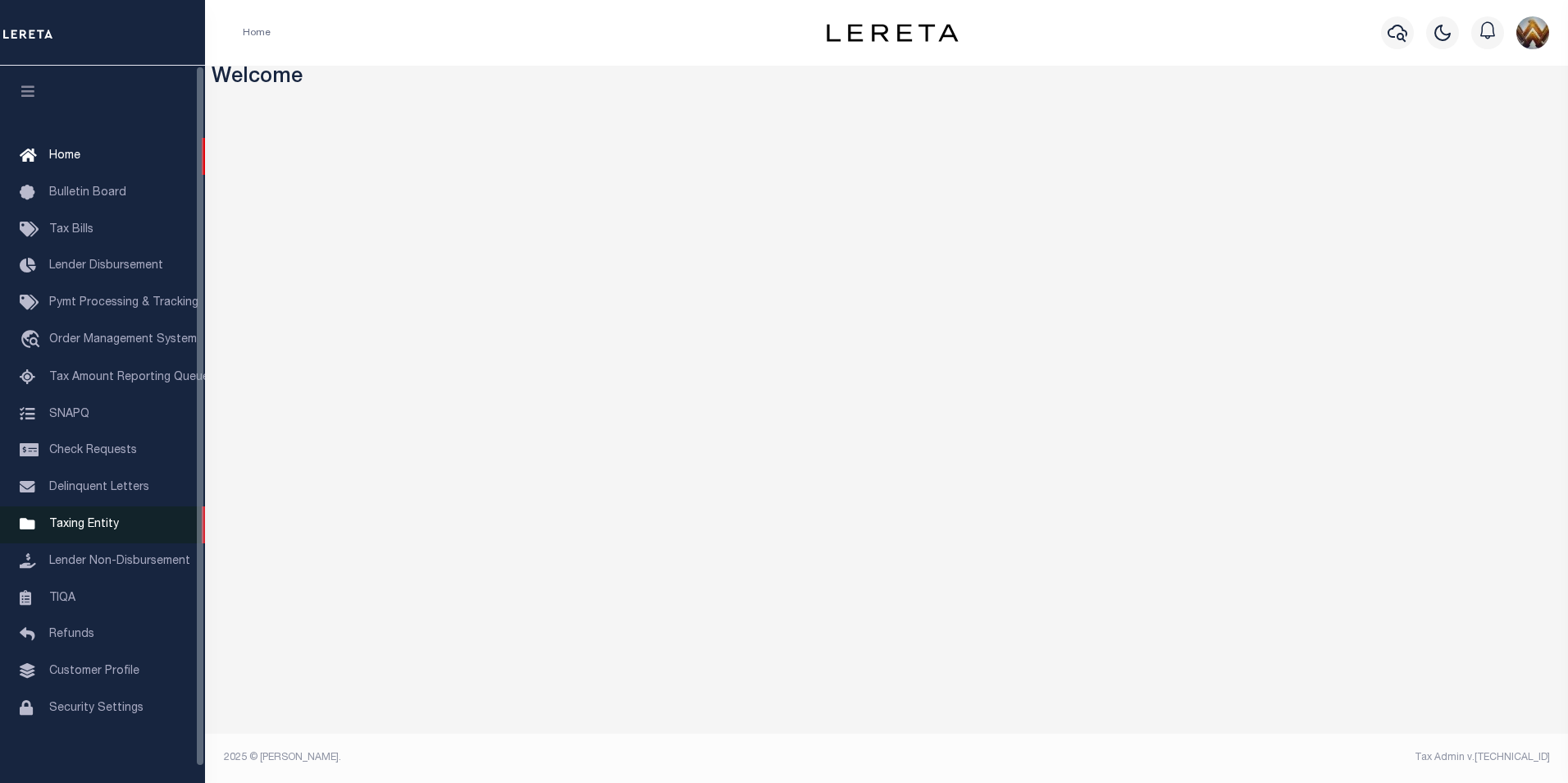
click at [69, 529] on span "Taxing Entity" at bounding box center [84, 524] width 70 height 11
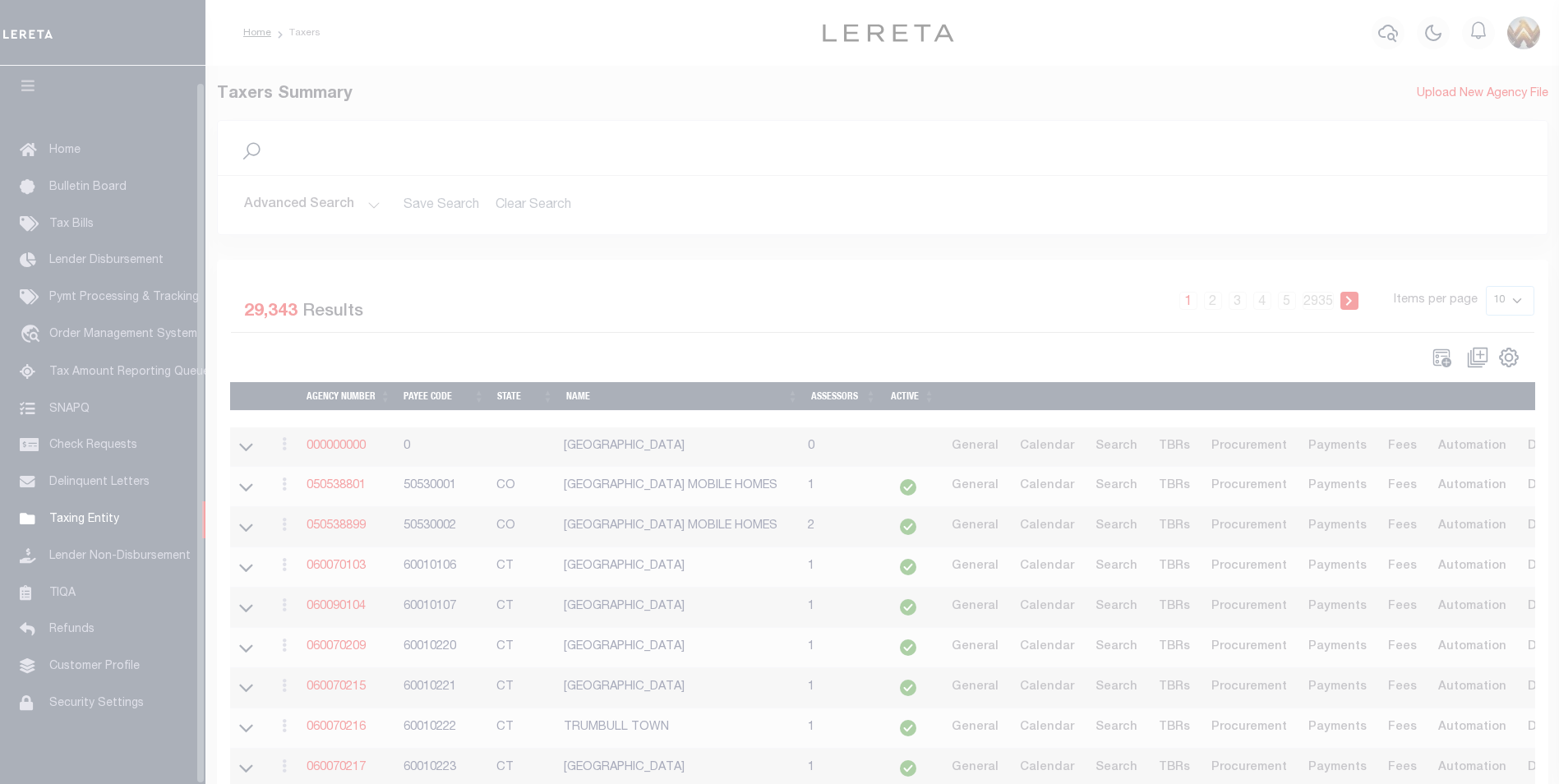
scroll to position [16, 0]
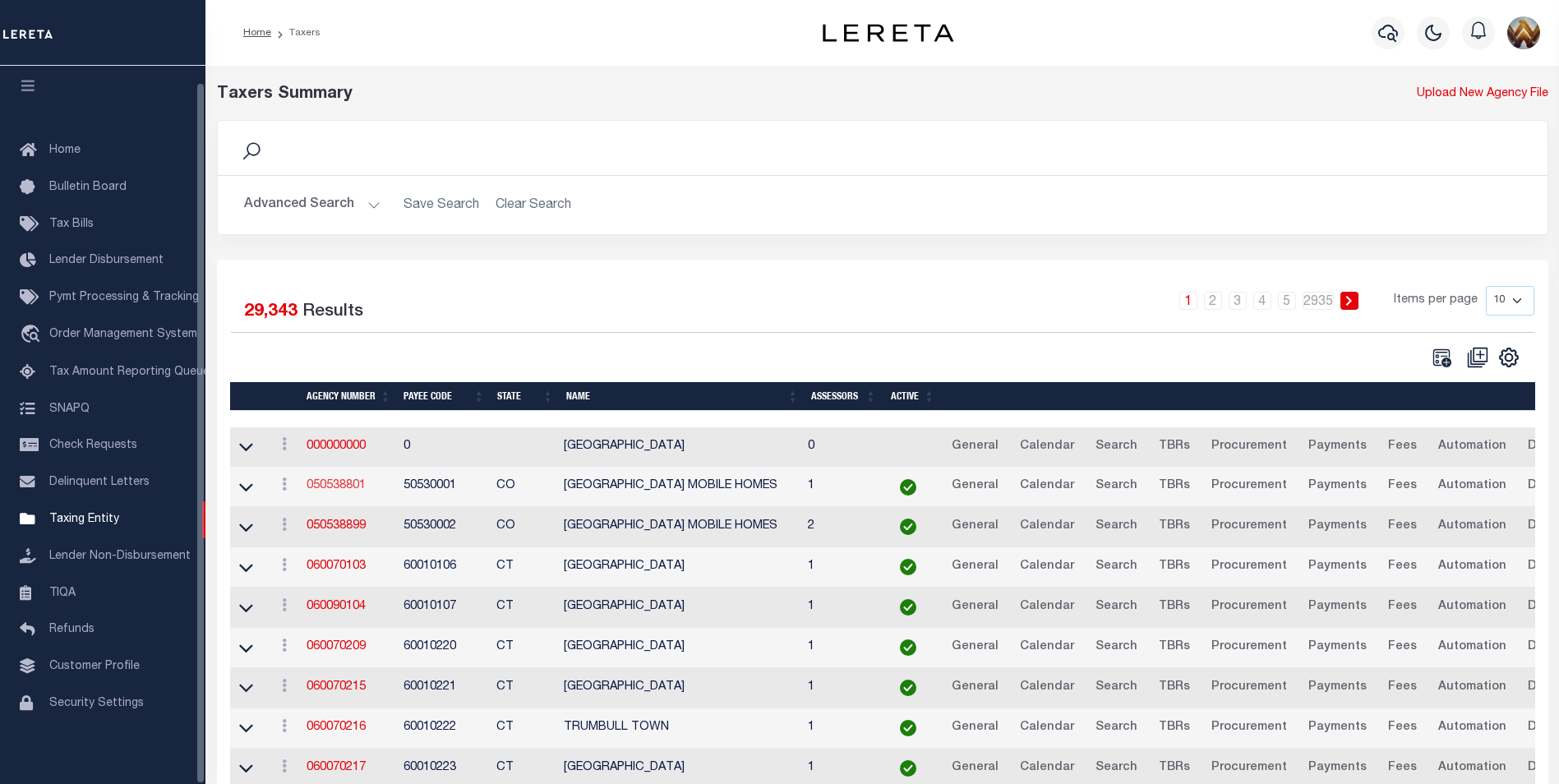
click at [321, 492] on link "050538801" at bounding box center [336, 486] width 59 height 11
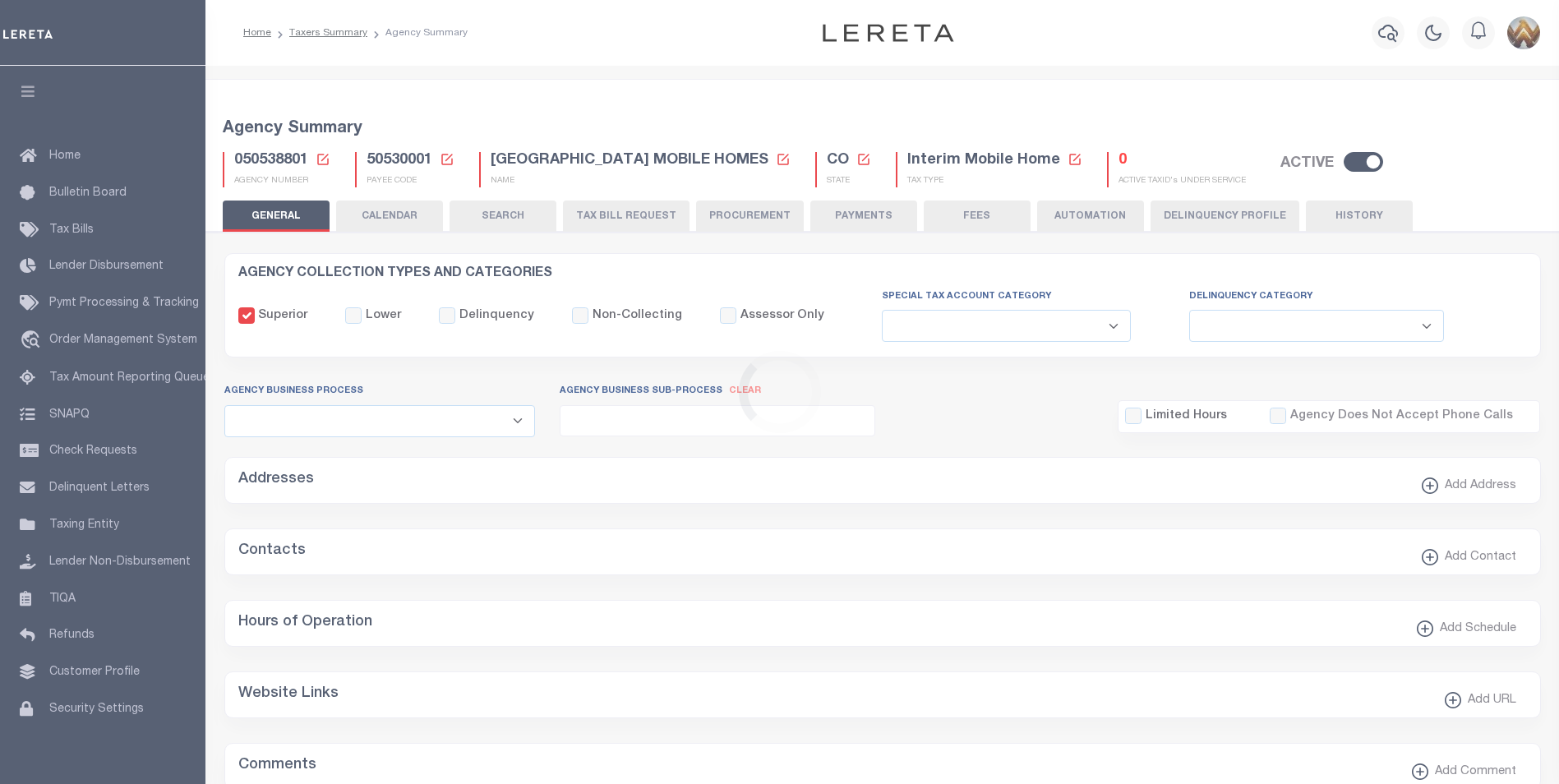
select select
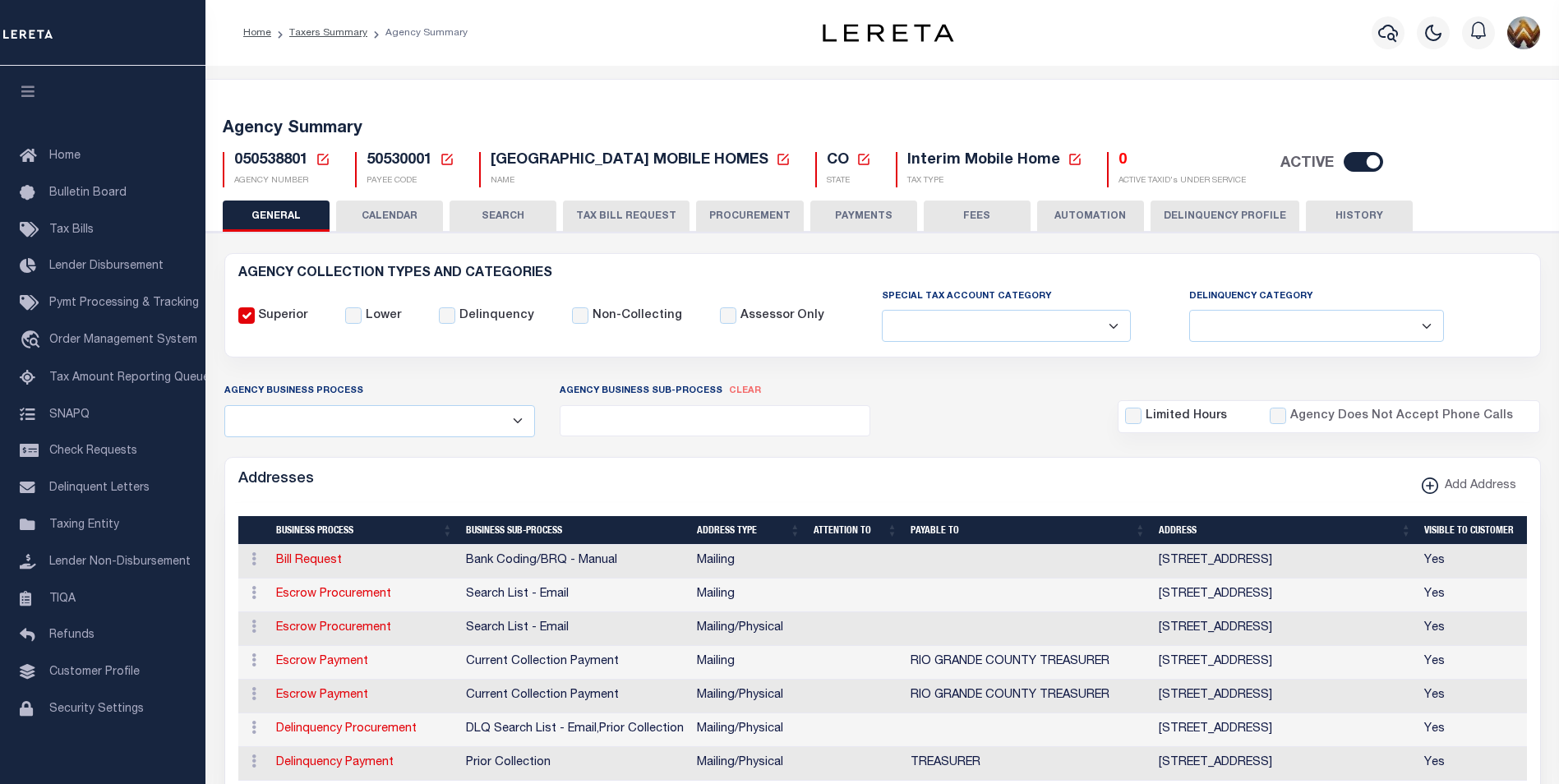
drag, startPoint x: 323, startPoint y: 161, endPoint x: 338, endPoint y: 181, distance: 25.0
click at [323, 160] on icon at bounding box center [323, 159] width 15 height 15
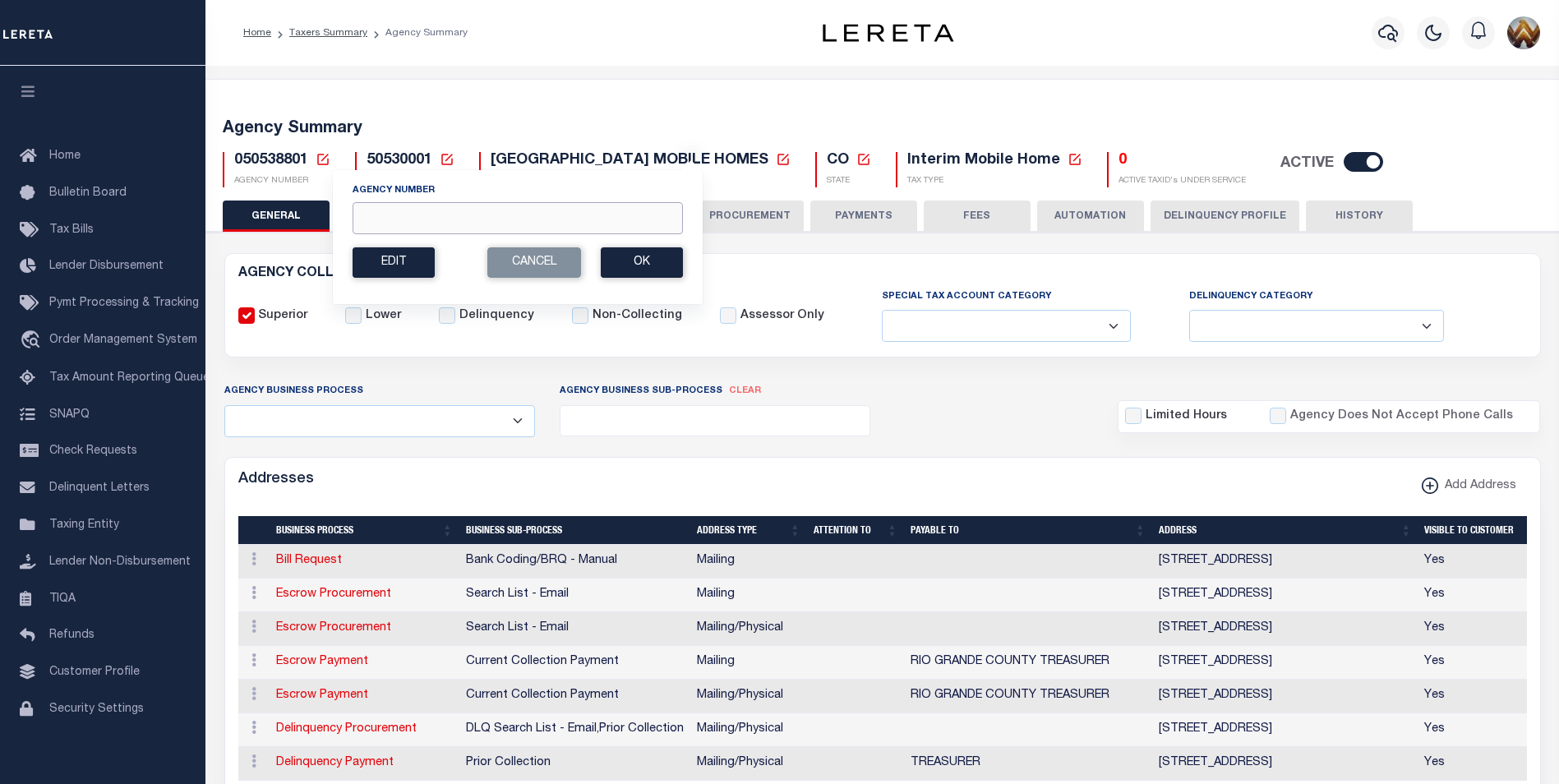
click at [383, 208] on input "Agency Number" at bounding box center [518, 218] width 330 height 32
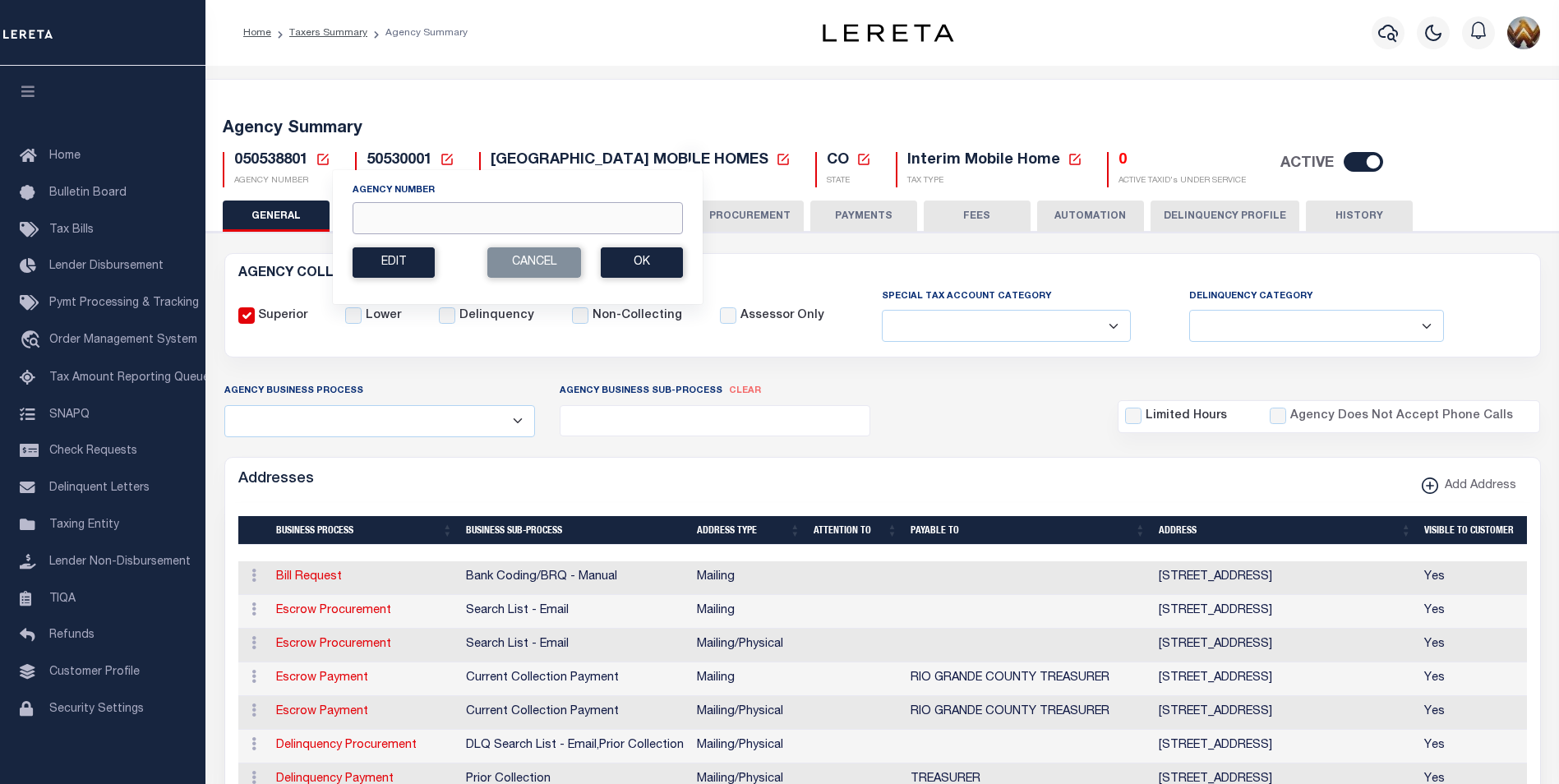
paste input "130200000"
type input "130200000"
click at [670, 265] on button "Ok" at bounding box center [642, 262] width 82 height 30
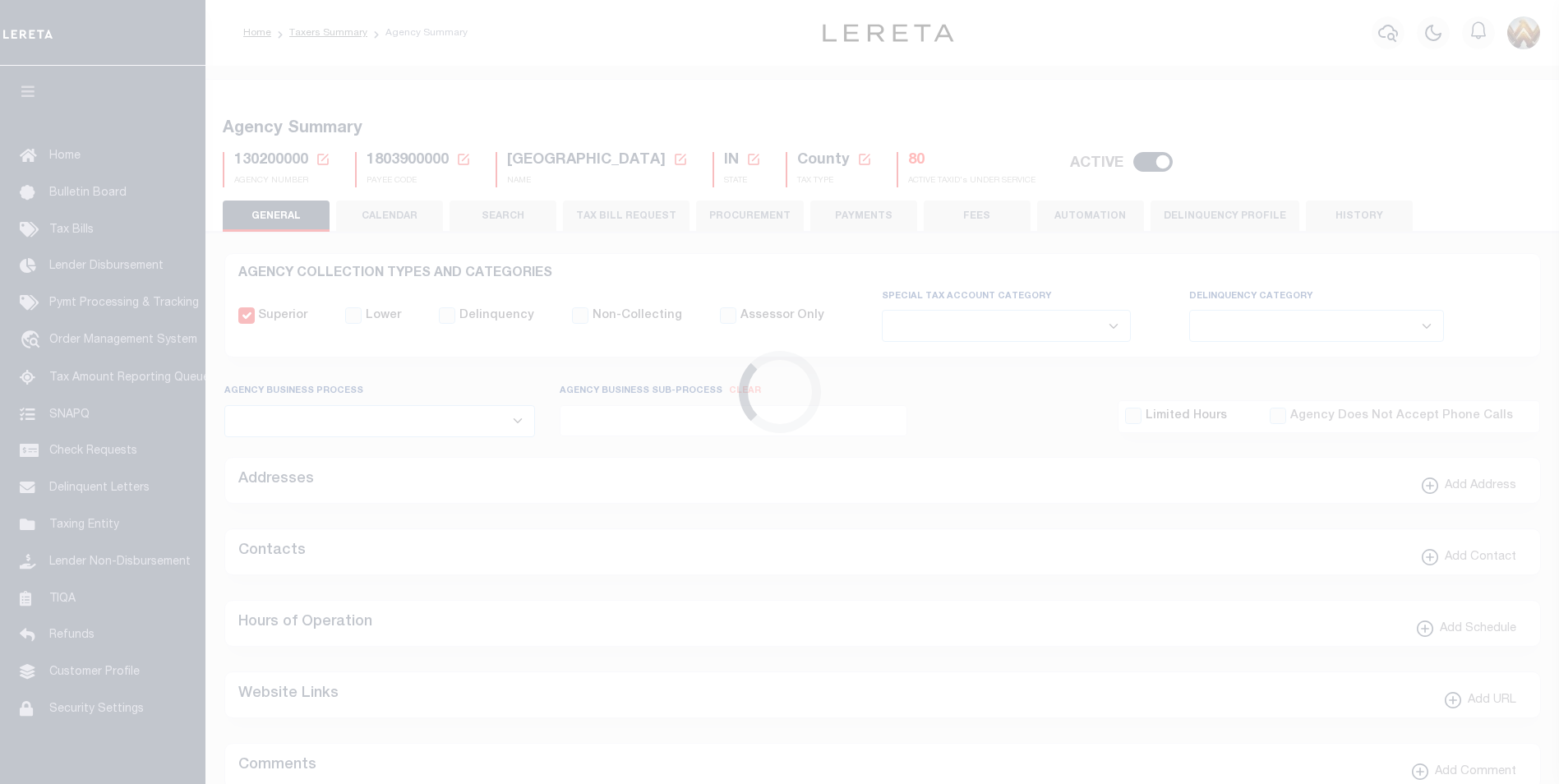
select select
